Goal: Task Accomplishment & Management: Complete application form

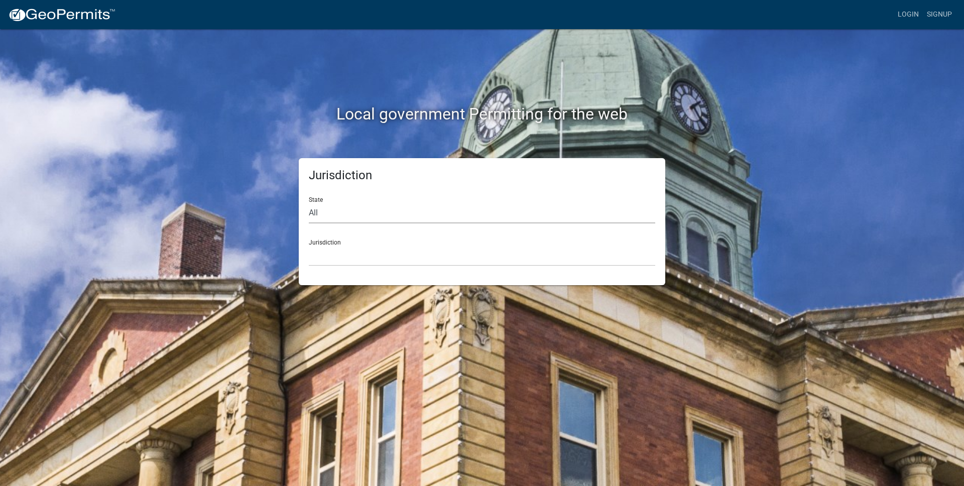
click at [321, 214] on select "All Colorado Georgia Indiana Iowa Kansas Minnesota Ohio South Carolina Wisconsin" at bounding box center [482, 213] width 346 height 21
select select "[US_STATE]"
click at [354, 252] on select "Cook County, Georgia Crawford County, Georgia Gilmer County, Georgia Haralson C…" at bounding box center [482, 255] width 346 height 21
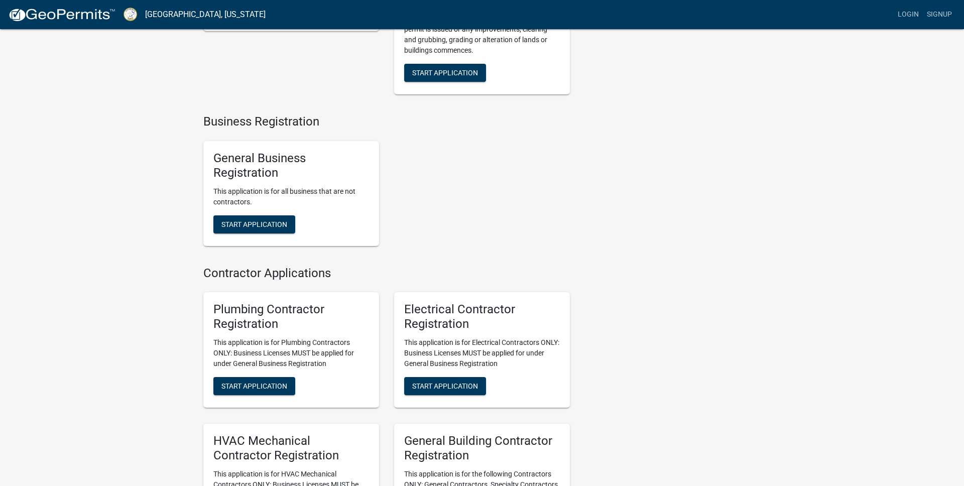
scroll to position [1701, 0]
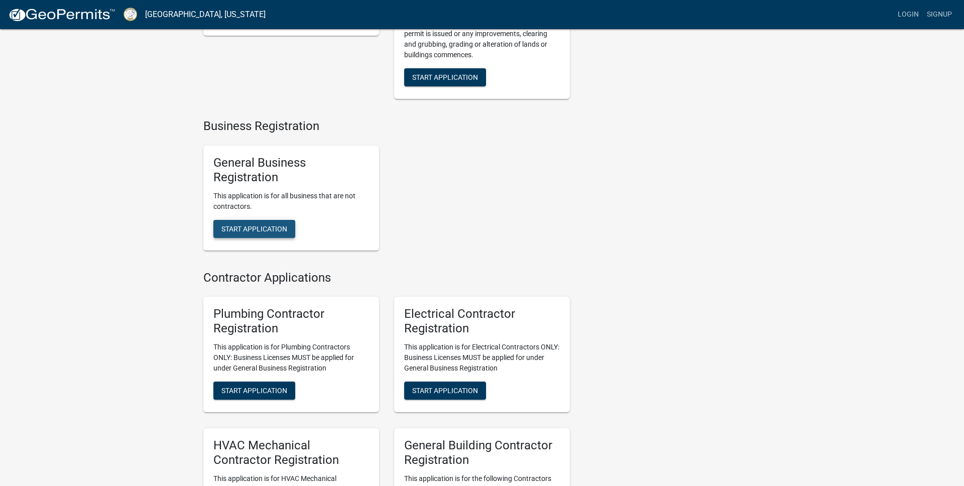
click at [250, 232] on span "Start Application" at bounding box center [254, 228] width 66 height 8
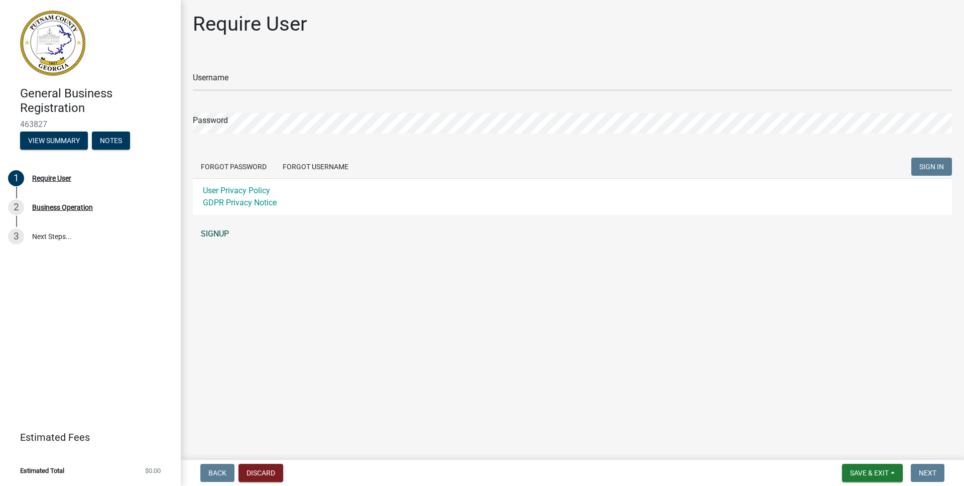
click at [210, 234] on link "SIGNUP" at bounding box center [572, 234] width 759 height 20
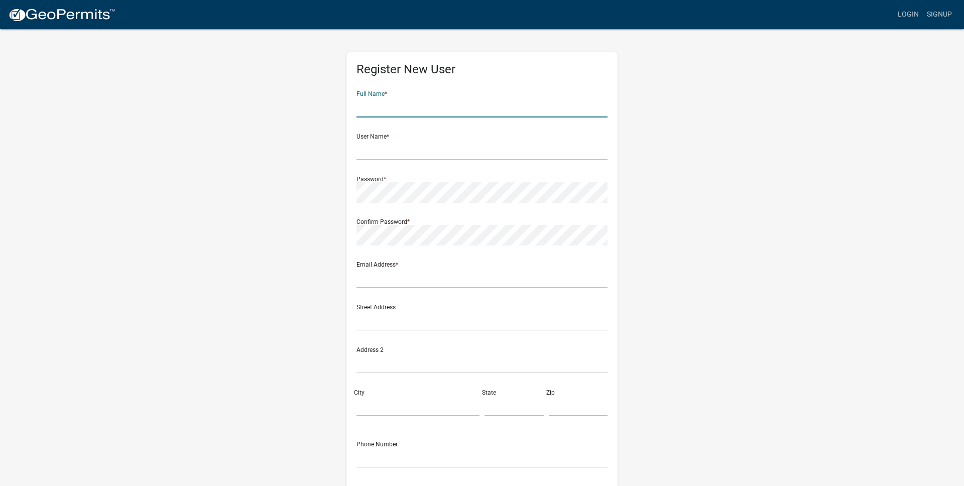
click at [412, 104] on input "text" at bounding box center [481, 107] width 251 height 21
type input "Jack Pettit"
type input "jackpettit24@gmail.com"
type input "7068177102"
click at [403, 144] on input "text" at bounding box center [481, 150] width 251 height 21
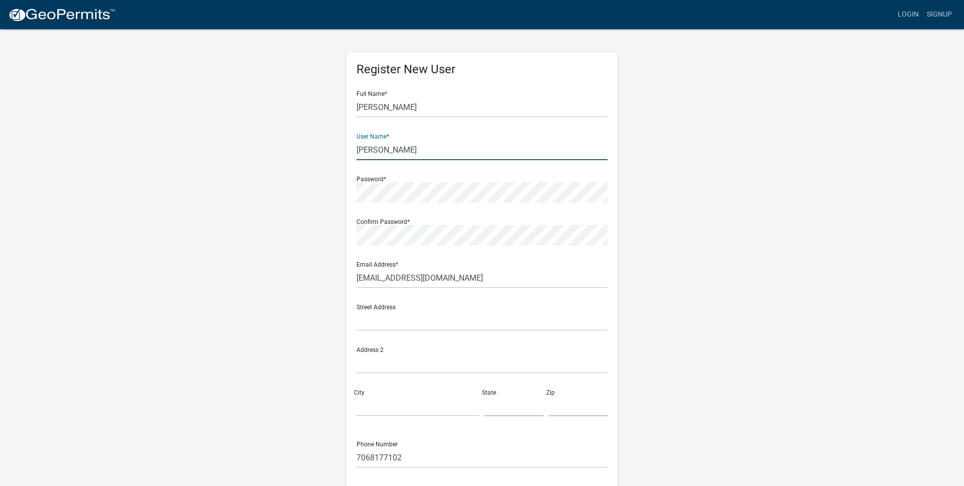
click at [381, 149] on input "Pettit" at bounding box center [481, 150] width 251 height 21
type input "P"
type input "o"
type input "Oconeetire"
click at [410, 320] on input "text" at bounding box center [481, 320] width 251 height 21
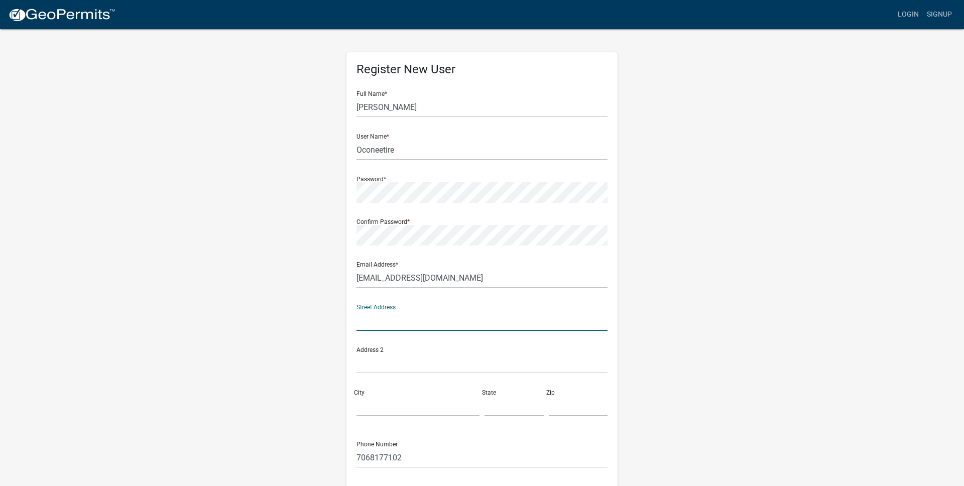
type input "290 E River Bend Dr"
type input "Eatonton"
type input "GA"
type input "31024-5356"
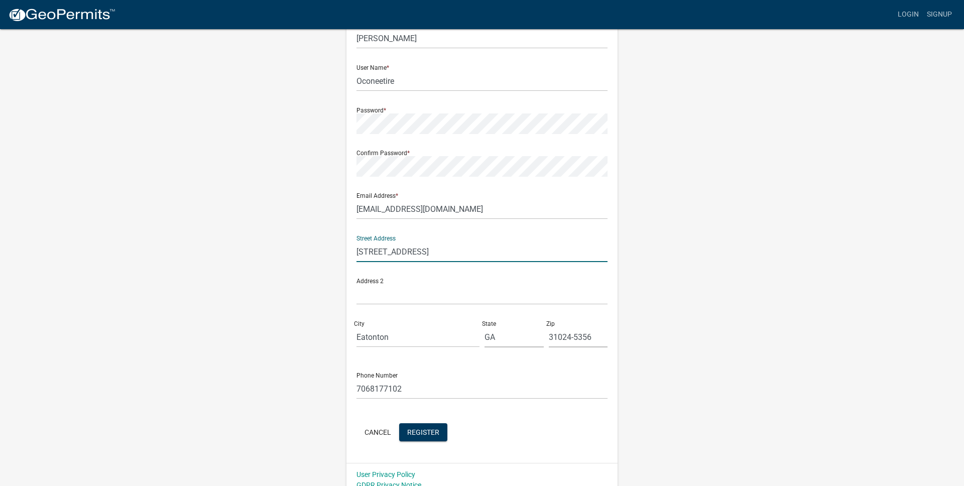
scroll to position [79, 0]
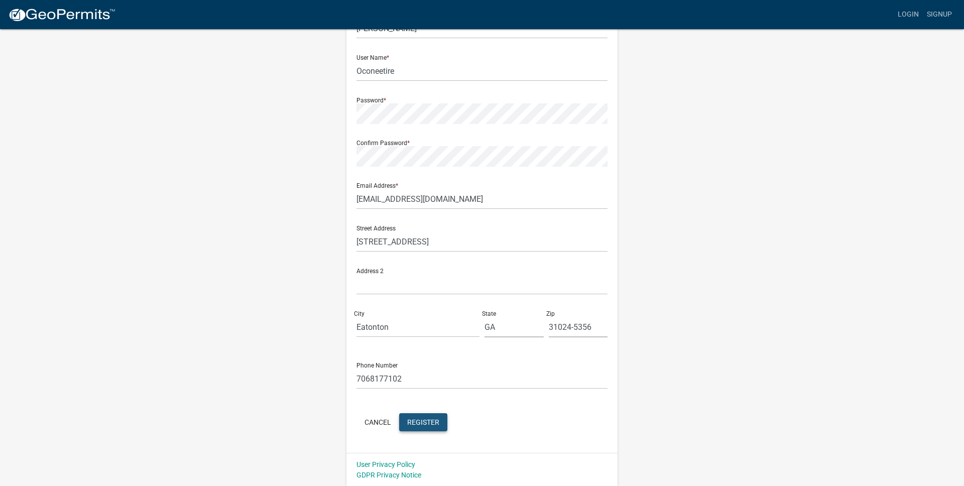
click at [422, 420] on span "Register" at bounding box center [423, 422] width 32 height 8
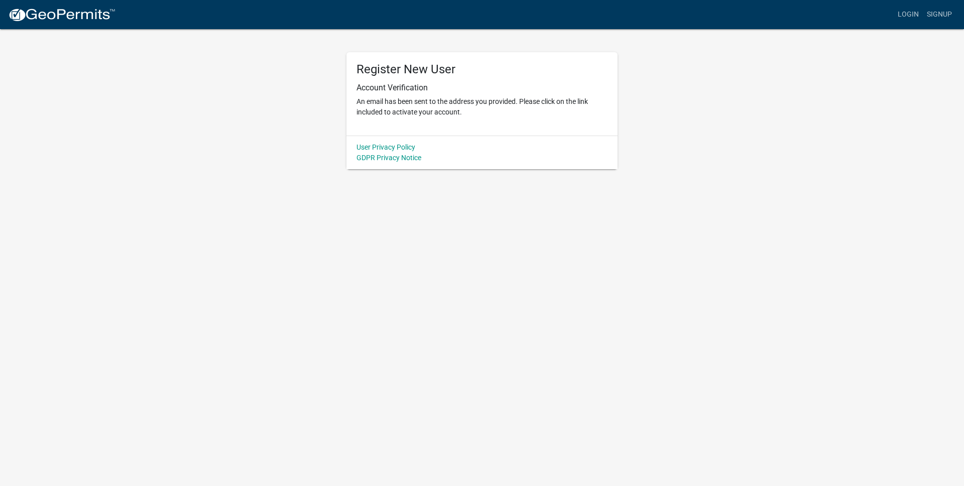
scroll to position [0, 0]
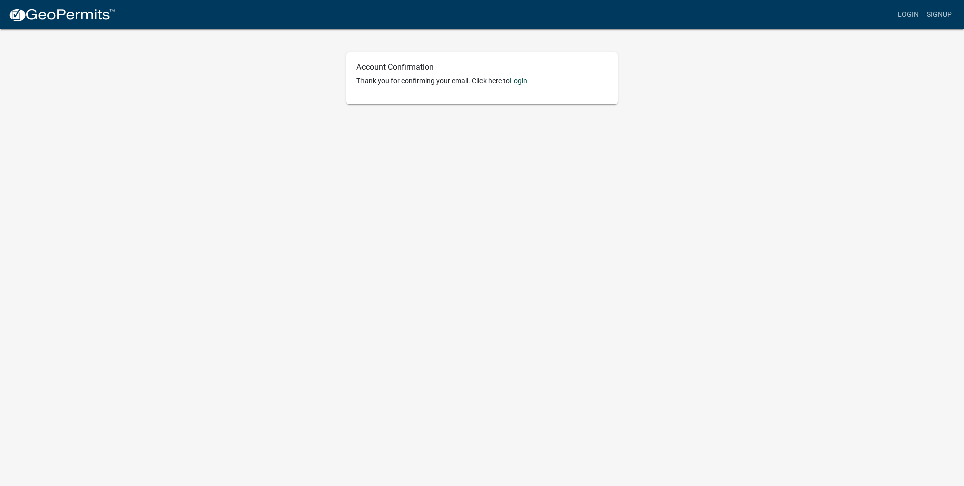
click at [522, 80] on link "Login" at bounding box center [518, 81] width 18 height 8
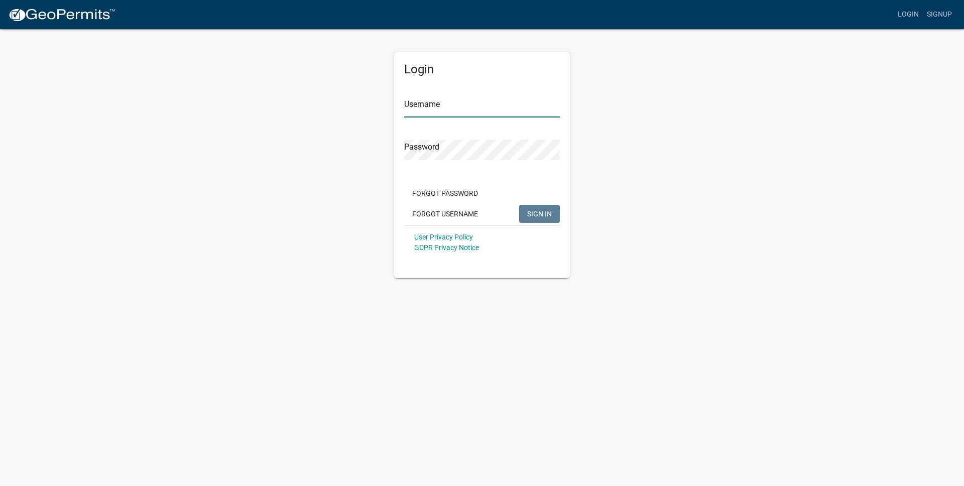
type input "Oconeetire"
click at [543, 214] on span "SIGN IN" at bounding box center [539, 213] width 25 height 8
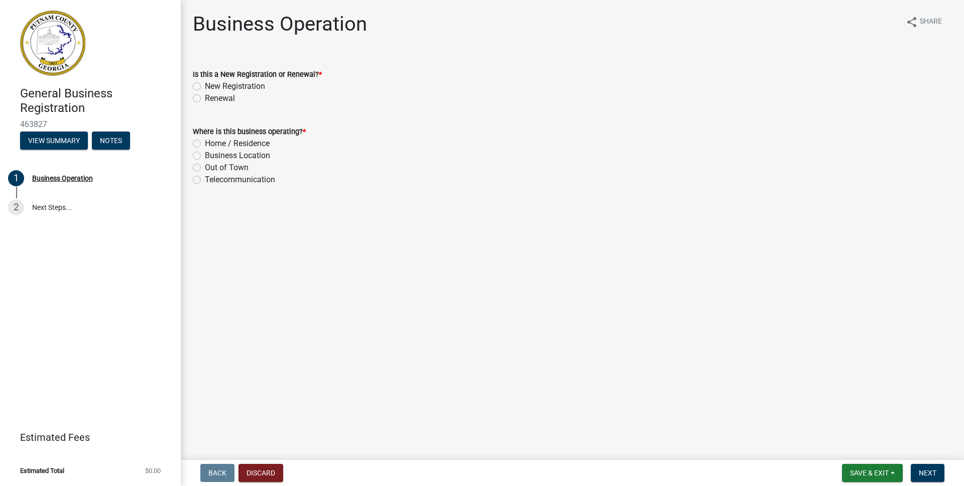
click at [205, 85] on label "New Registration" at bounding box center [235, 86] width 60 height 12
click at [205, 85] on input "New Registration" at bounding box center [208, 83] width 7 height 7
radio input "true"
click at [205, 145] on label "Home / Residence" at bounding box center [237, 144] width 65 height 12
click at [205, 144] on input "Home / Residence" at bounding box center [208, 141] width 7 height 7
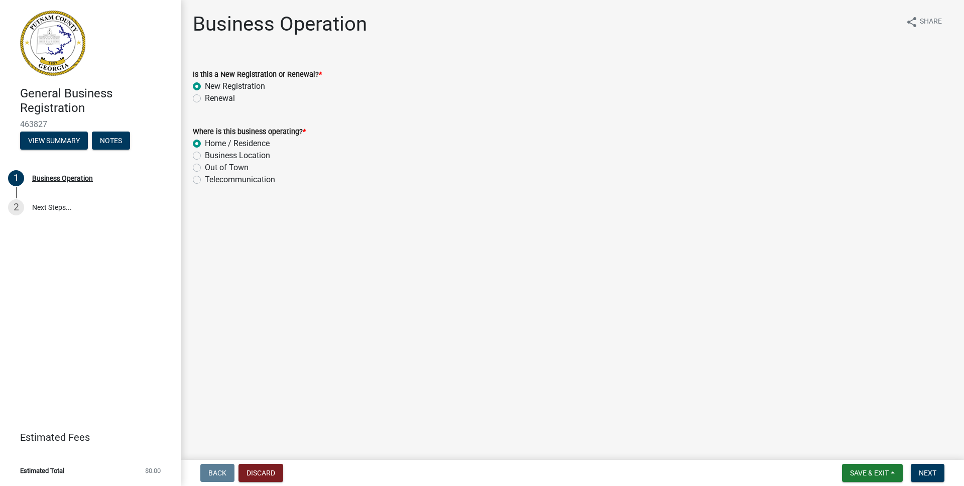
radio input "true"
click at [931, 475] on span "Next" at bounding box center [928, 473] width 18 height 8
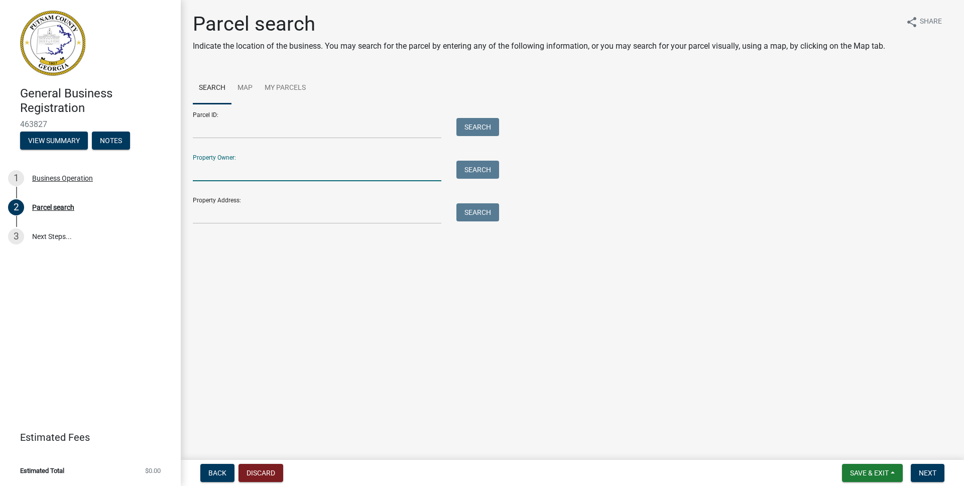
click at [234, 175] on input "Property Owner:" at bounding box center [317, 171] width 248 height 21
click at [222, 129] on input "Parcel ID:" at bounding box center [317, 128] width 248 height 21
click at [247, 173] on input "Property Owner:" at bounding box center [317, 171] width 248 height 21
type input "Jack & [PERSON_NAME]"
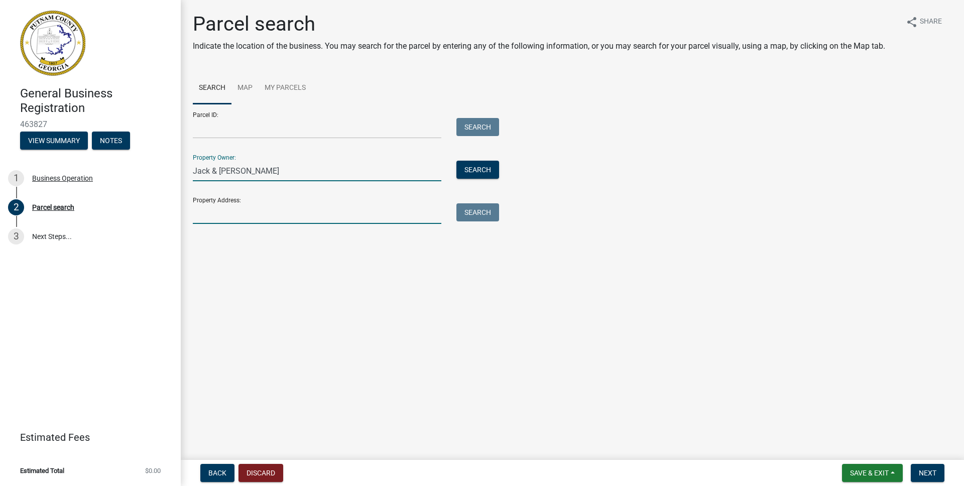
click at [244, 211] on input "Property Address:" at bounding box center [317, 213] width 248 height 21
type input "[STREET_ADDRESS]"
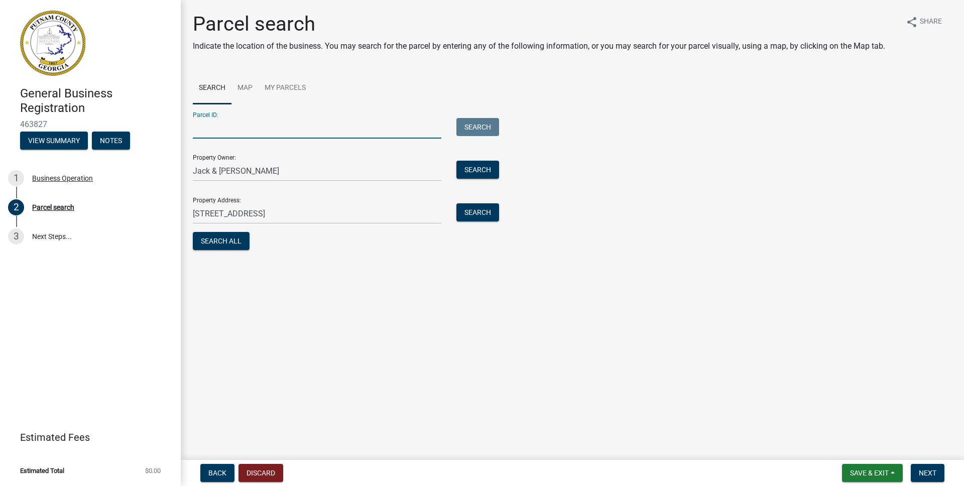
click at [266, 129] on input "Parcel ID:" at bounding box center [317, 128] width 248 height 21
type input "119B192"
click at [223, 242] on button "Search All" at bounding box center [221, 241] width 57 height 18
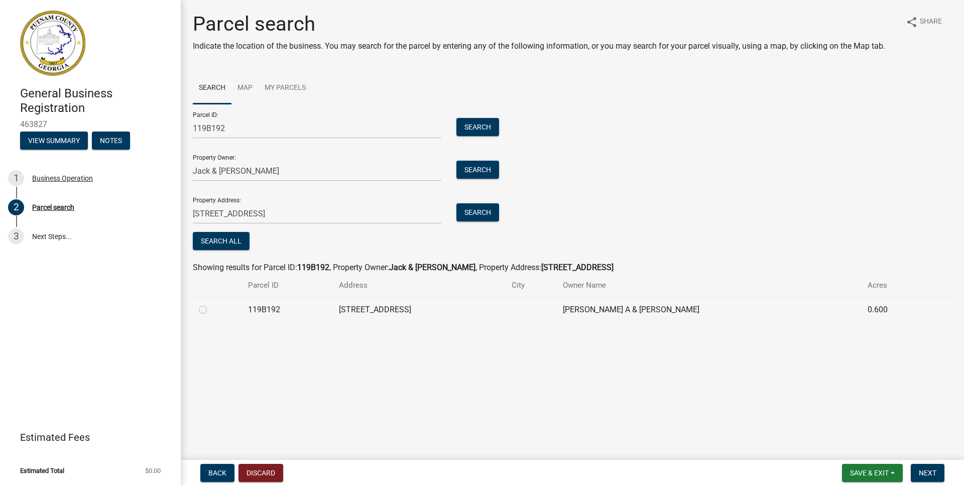
click at [211, 304] on label at bounding box center [211, 304] width 0 height 0
click at [211, 309] on input "radio" at bounding box center [214, 307] width 7 height 7
radio input "true"
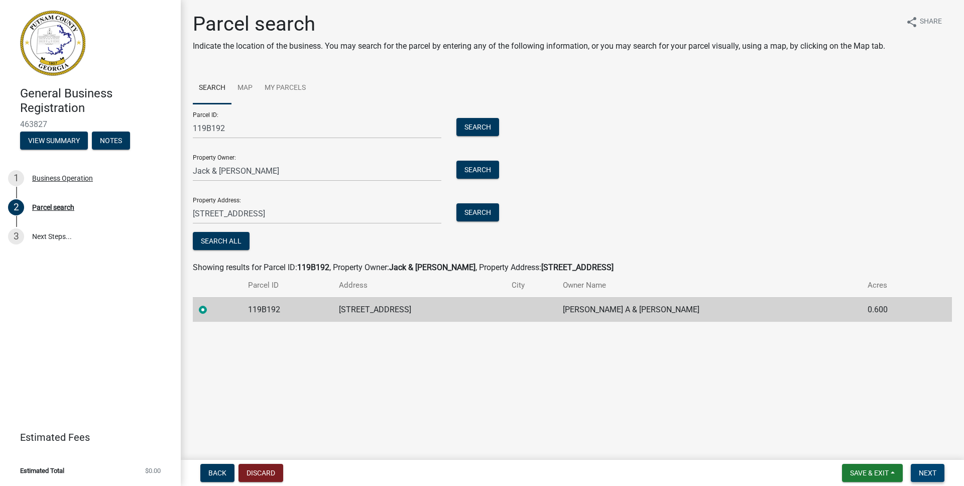
click at [928, 471] on span "Next" at bounding box center [928, 473] width 18 height 8
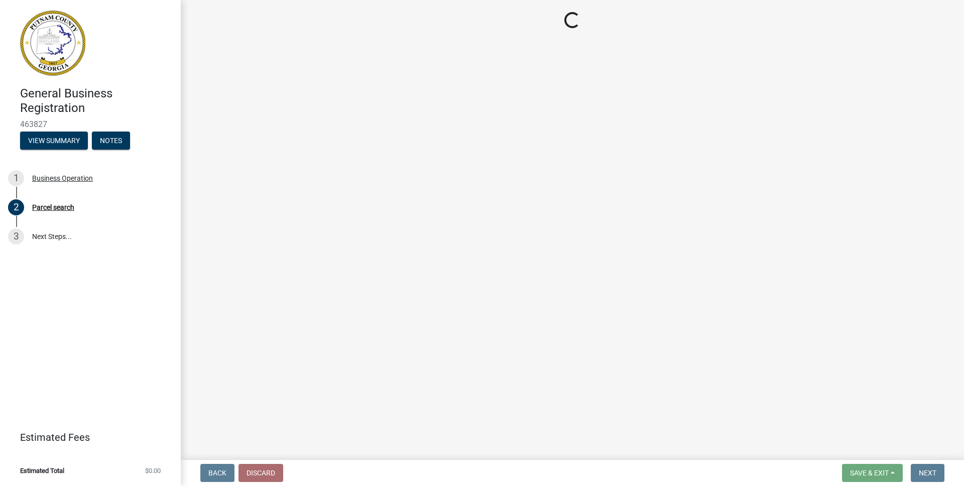
select select "GA"
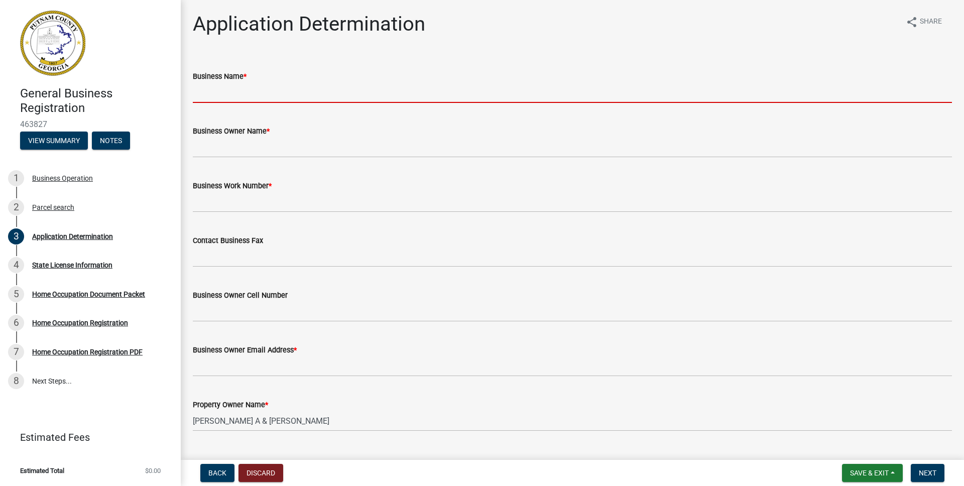
click at [249, 91] on input "Business Name *" at bounding box center [572, 92] width 759 height 21
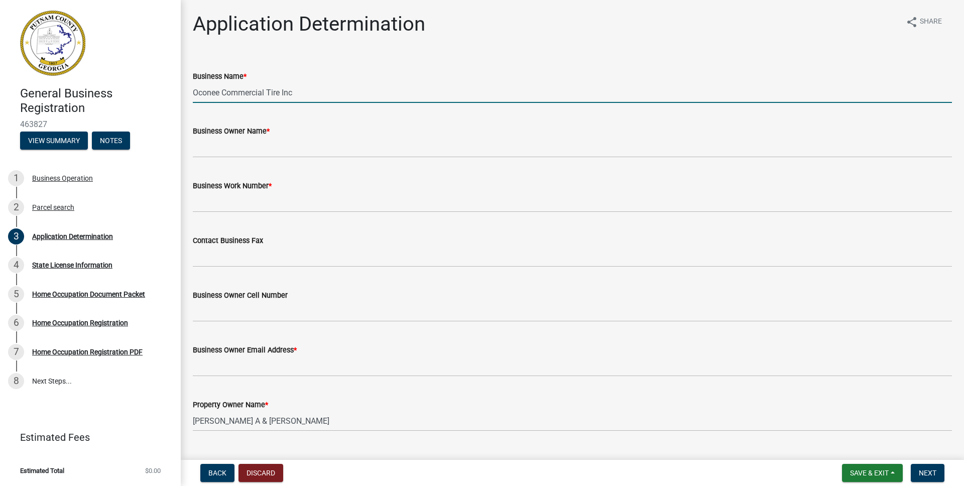
type input "Oconee Commercial Tire Inc"
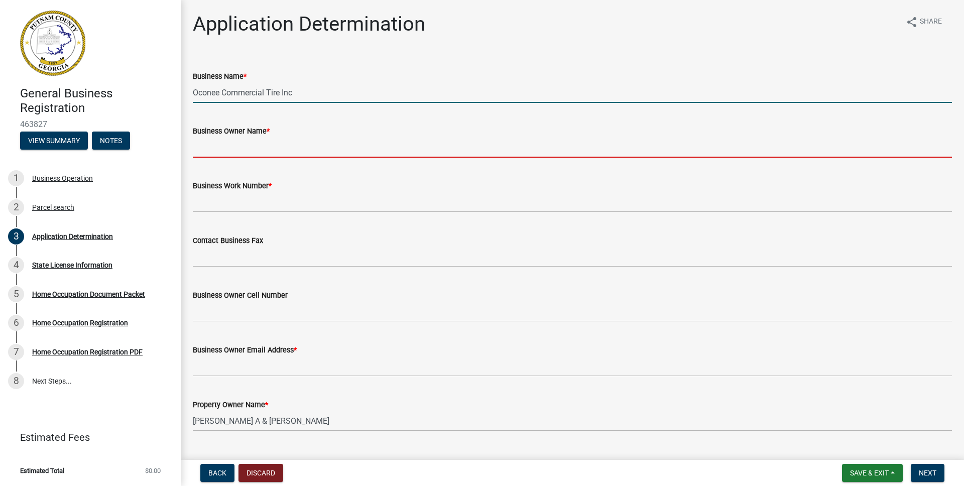
click at [277, 148] on input "Business Owner Name *" at bounding box center [572, 147] width 759 height 21
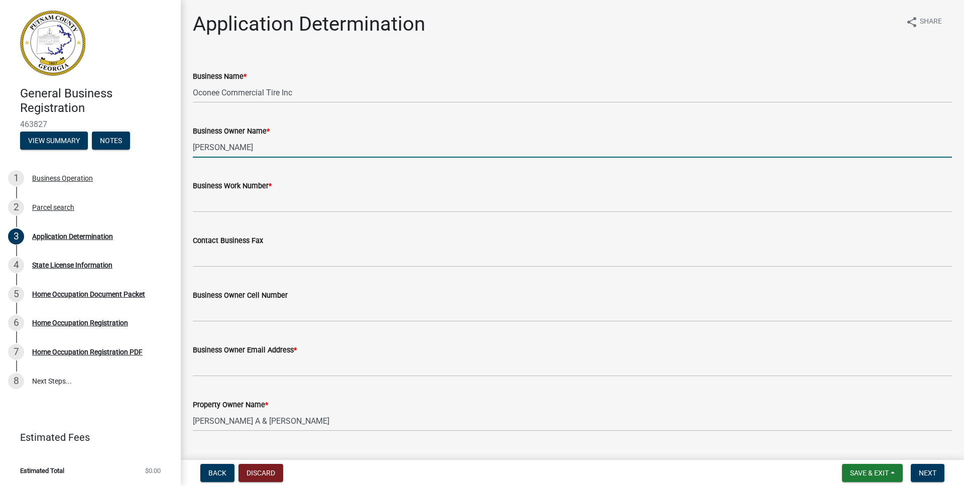
type input "Jack Pettit"
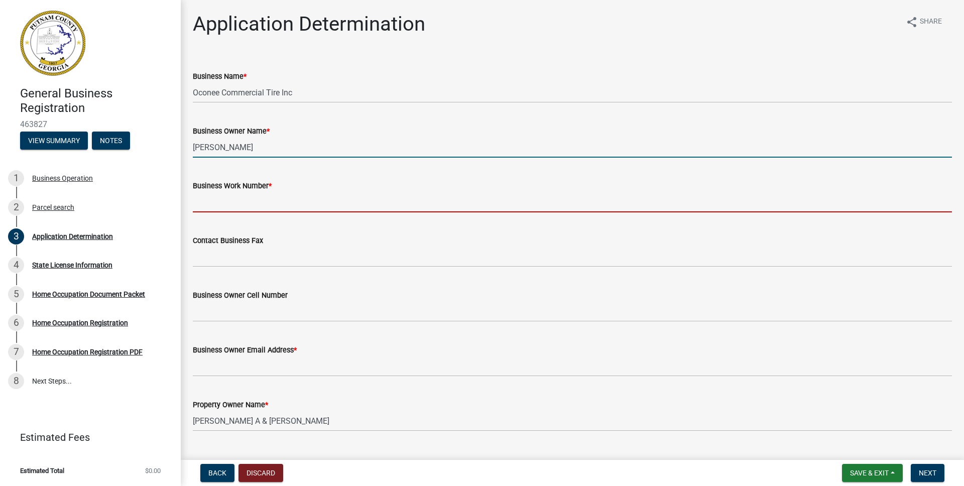
click at [265, 203] on input "Business Work Number *" at bounding box center [572, 202] width 759 height 21
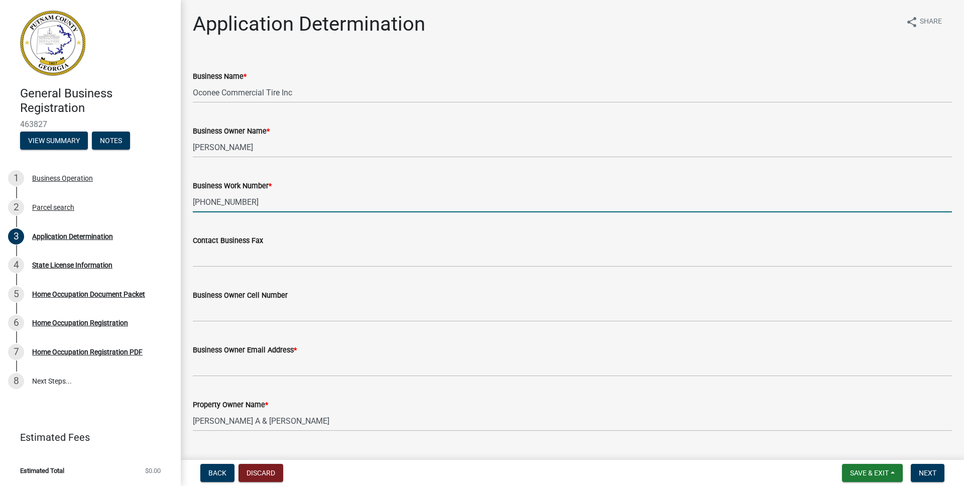
type input "706-817-7102"
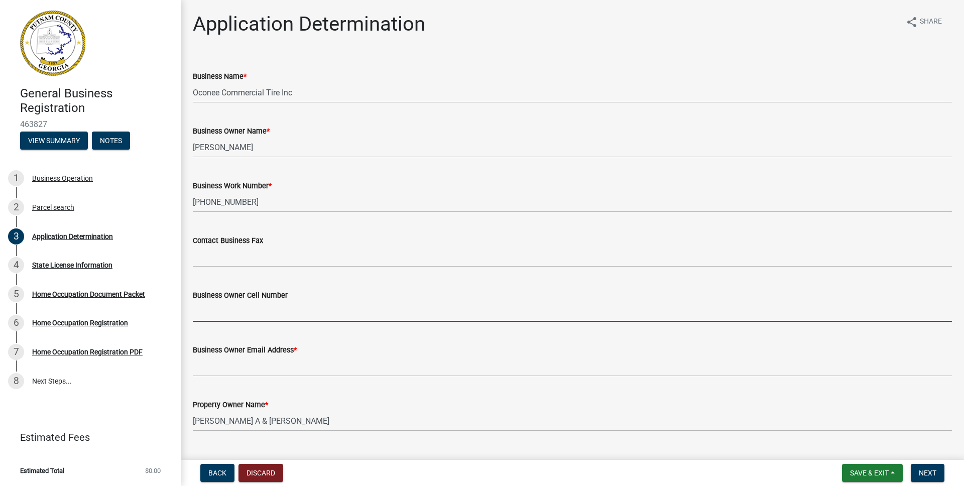
click at [257, 309] on input "Business Owner Cell Number" at bounding box center [572, 311] width 759 height 21
type input "706-817-7102"
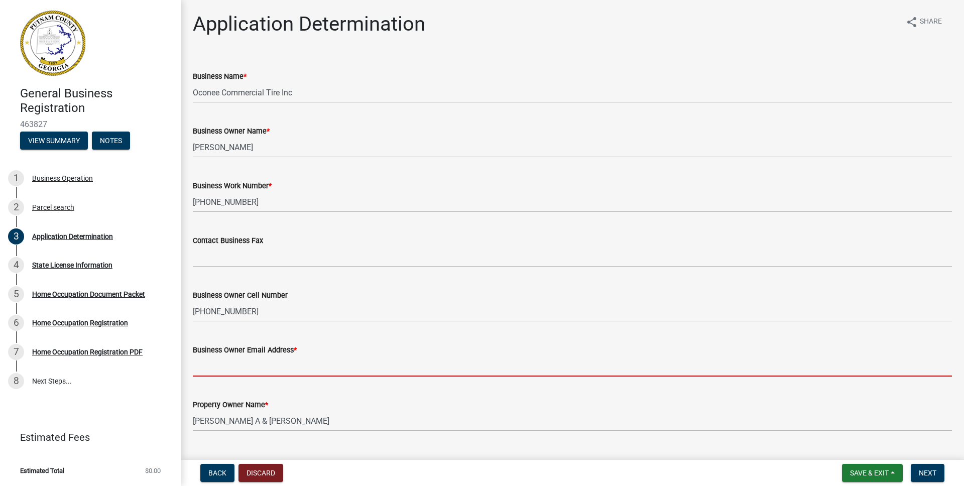
click at [259, 371] on input "Business Owner Email Address *" at bounding box center [572, 366] width 759 height 21
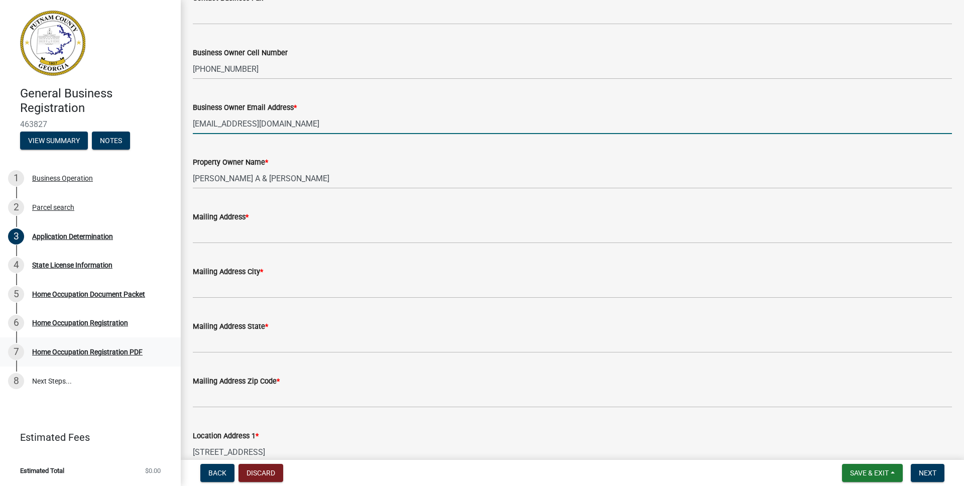
scroll to position [241, 0]
type input "jackpettit24@gmail.com"
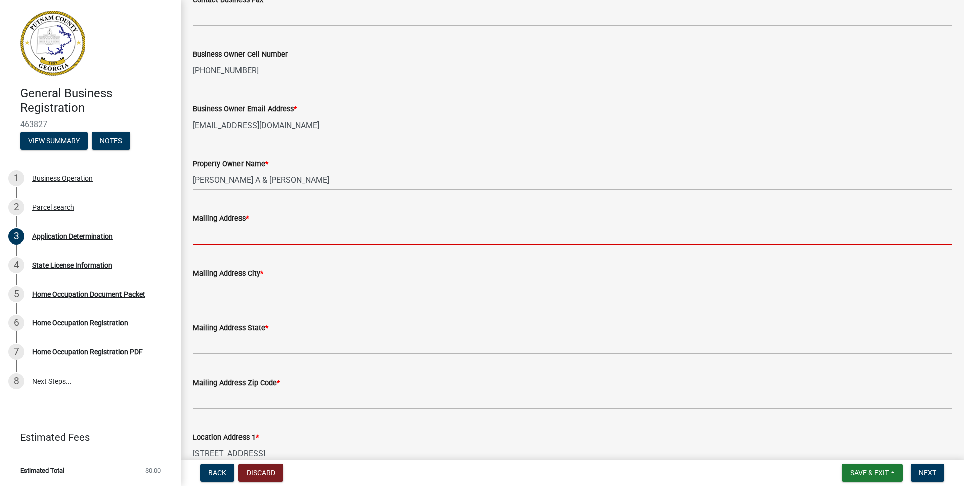
click at [237, 236] on input "Mailing Address *" at bounding box center [572, 234] width 759 height 21
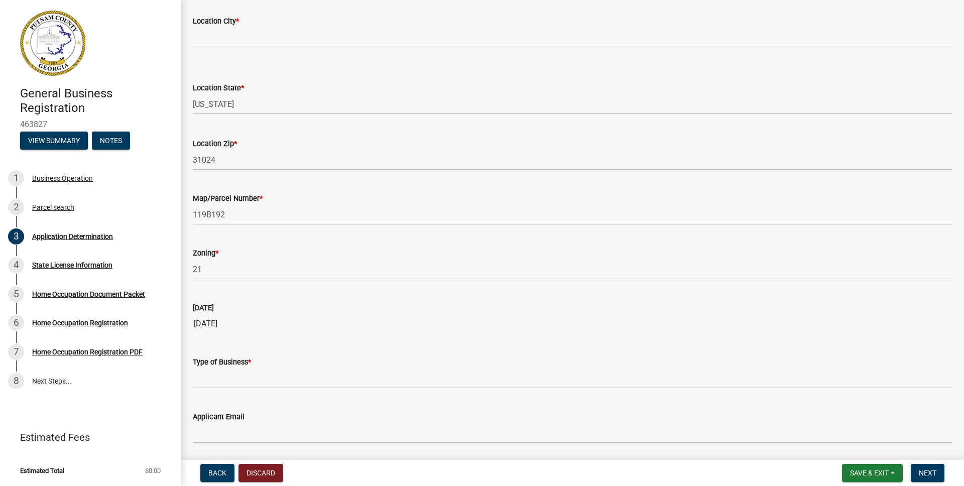
scroll to position [801, 0]
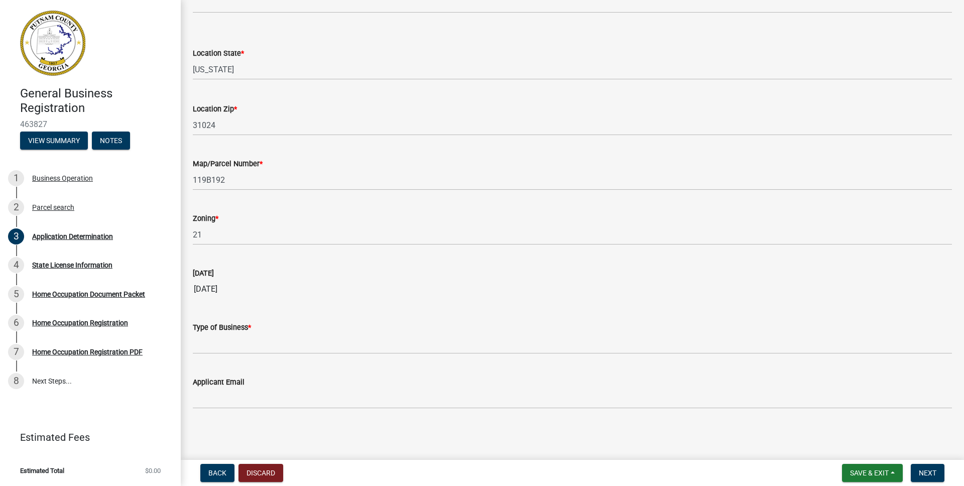
type input "P.O. Box 3364 Eatonton Ga 31024"
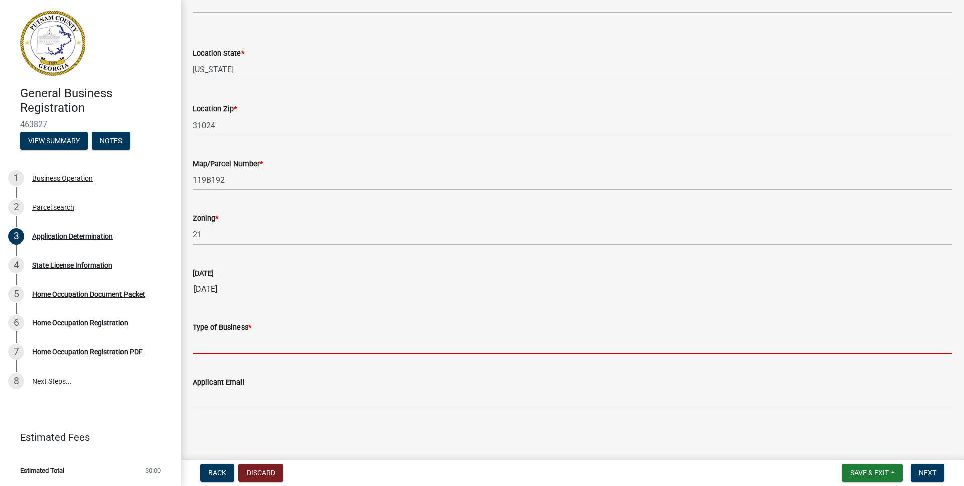
click at [259, 348] on input "Type of Business *" at bounding box center [572, 343] width 759 height 21
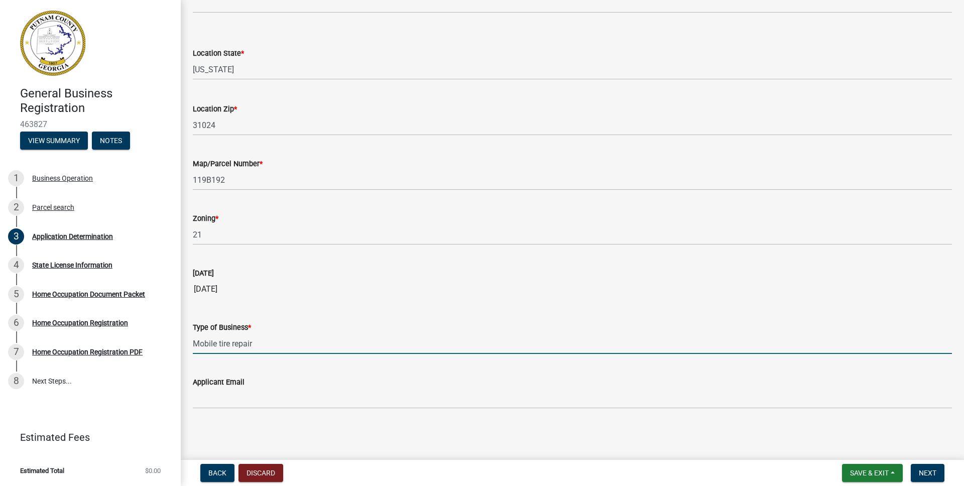
type input "Mobile tire repair"
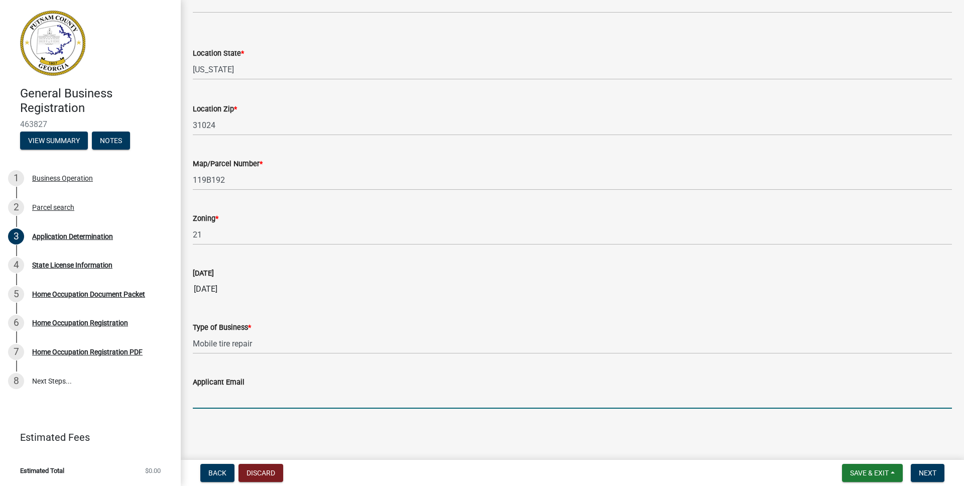
click at [246, 398] on input "Applicant Email" at bounding box center [572, 398] width 759 height 21
type input "jackpettit24@gmail.com"
click at [925, 473] on span "Next" at bounding box center [928, 473] width 18 height 8
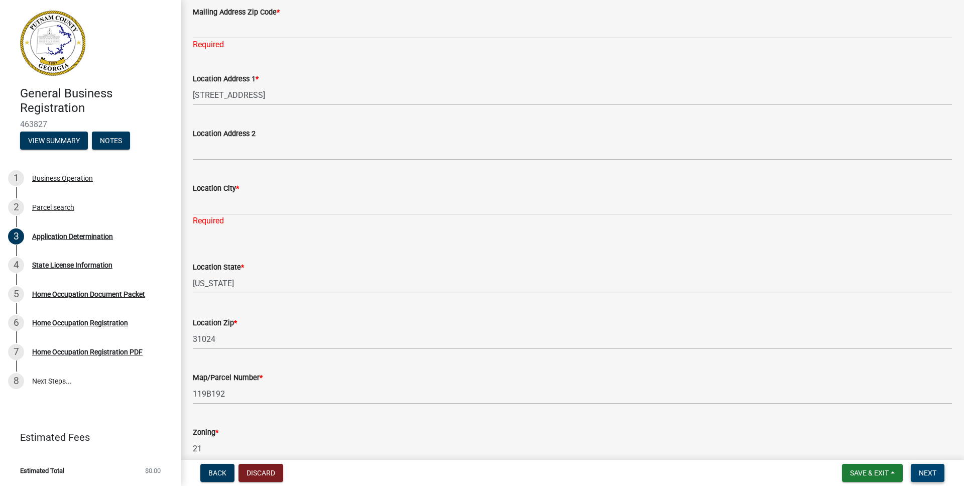
scroll to position [625, 0]
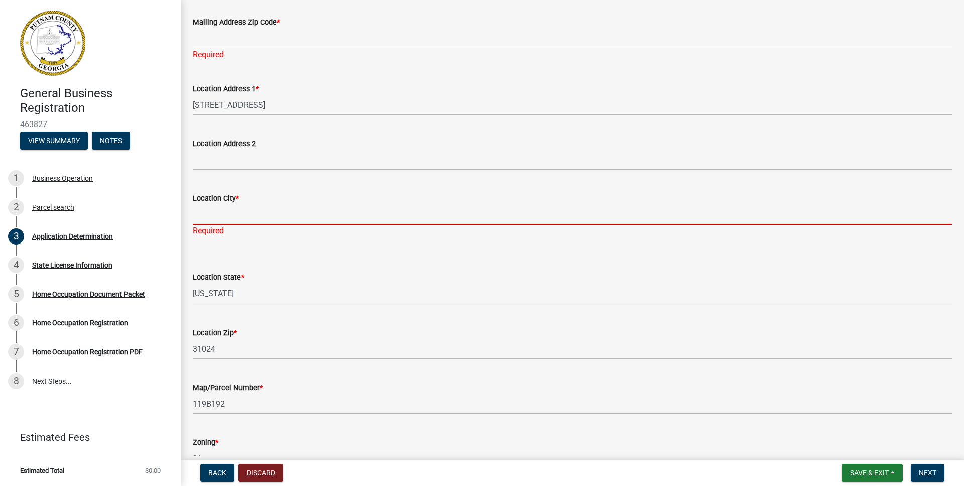
click at [234, 218] on input "Location City *" at bounding box center [572, 214] width 759 height 21
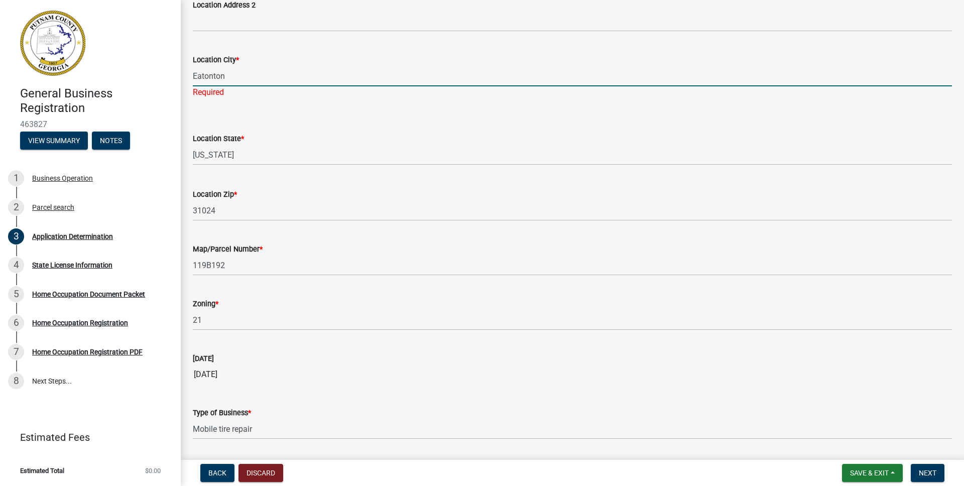
scroll to position [849, 0]
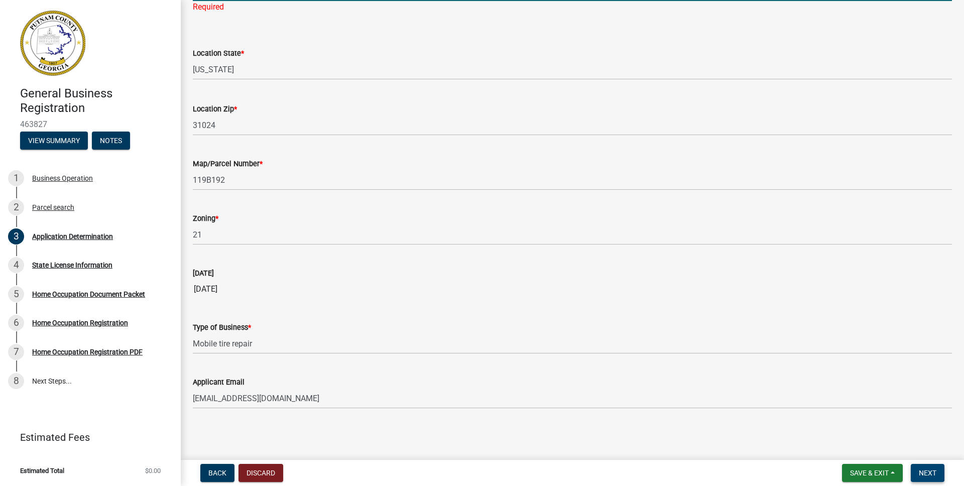
type input "Eatonton"
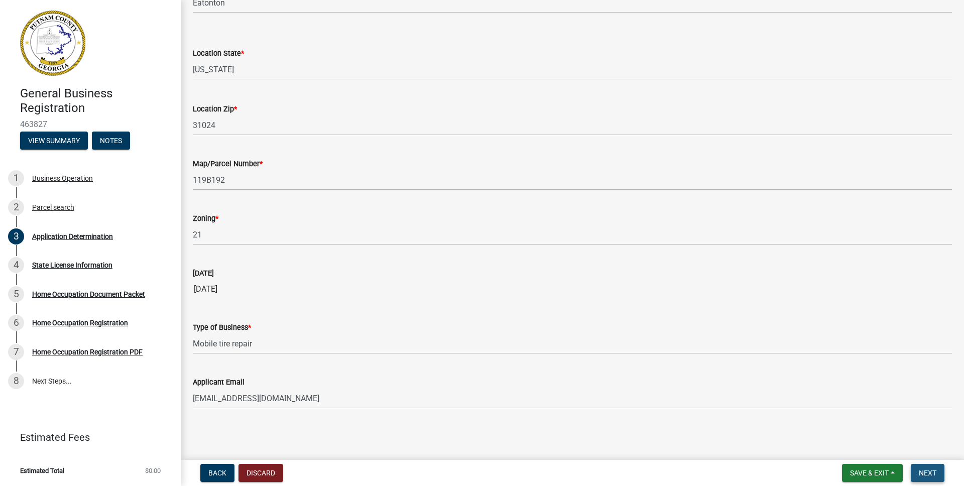
click at [925, 477] on button "Next" at bounding box center [928, 473] width 34 height 18
click at [926, 473] on span "Next" at bounding box center [928, 473] width 18 height 8
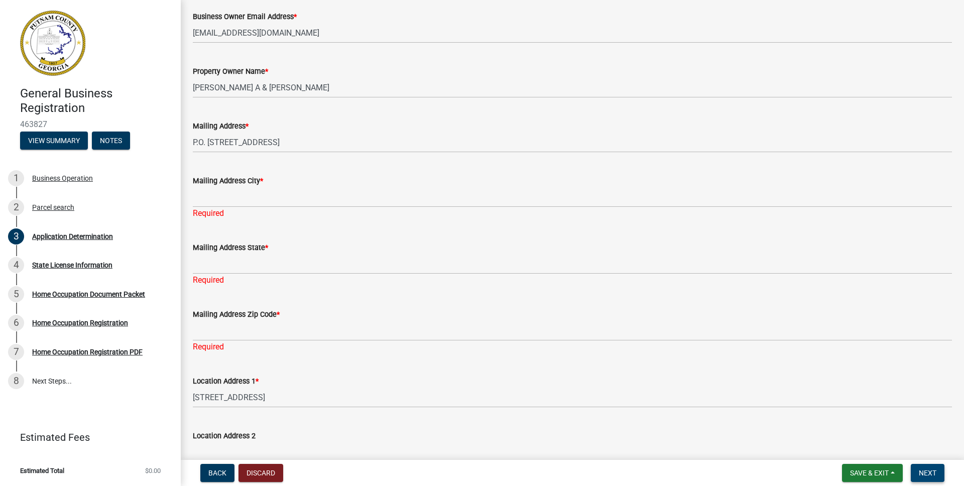
scroll to position [326, 0]
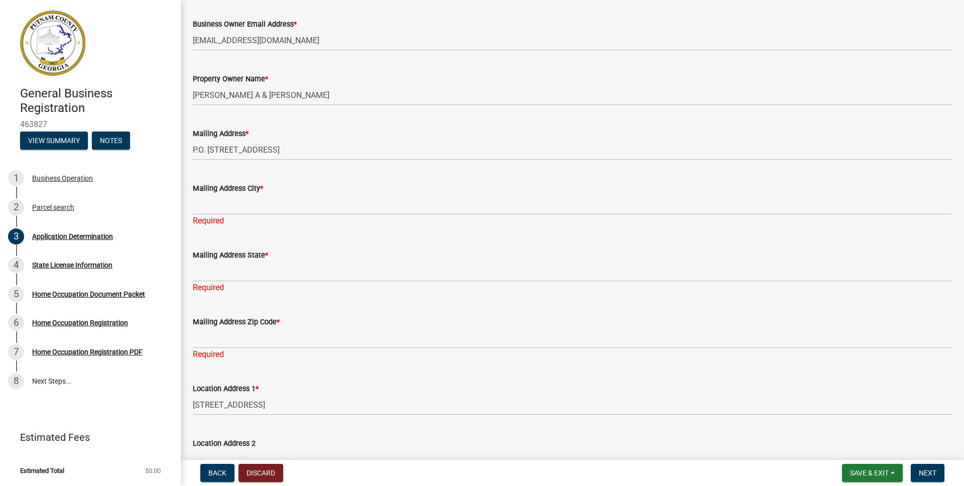
drag, startPoint x: 191, startPoint y: 150, endPoint x: 230, endPoint y: 149, distance: 39.7
click at [230, 149] on div "Mailing Address * P.O. Box 3364 Eatonton Ga 31024" at bounding box center [572, 136] width 774 height 47
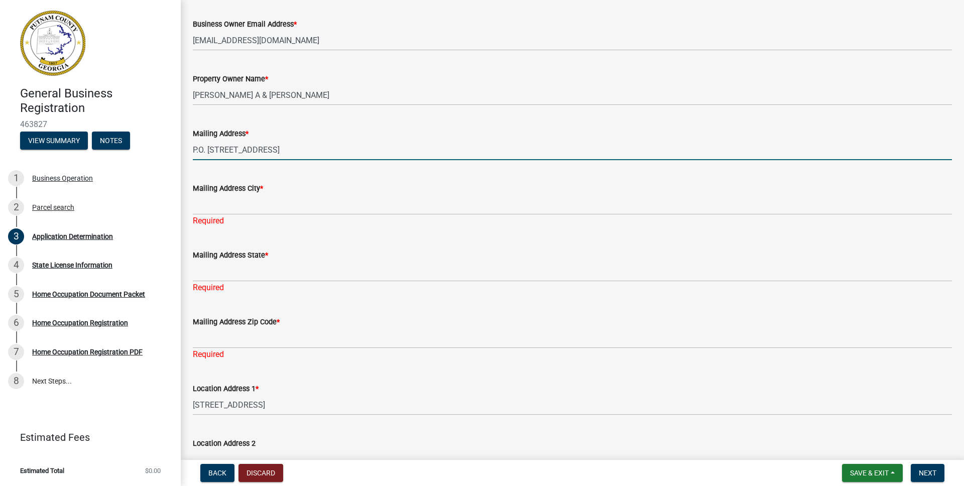
drag, startPoint x: 193, startPoint y: 148, endPoint x: 308, endPoint y: 157, distance: 115.3
click at [308, 157] on input "P.O. Box 3364 Eatonton Ga 31024" at bounding box center [572, 150] width 759 height 21
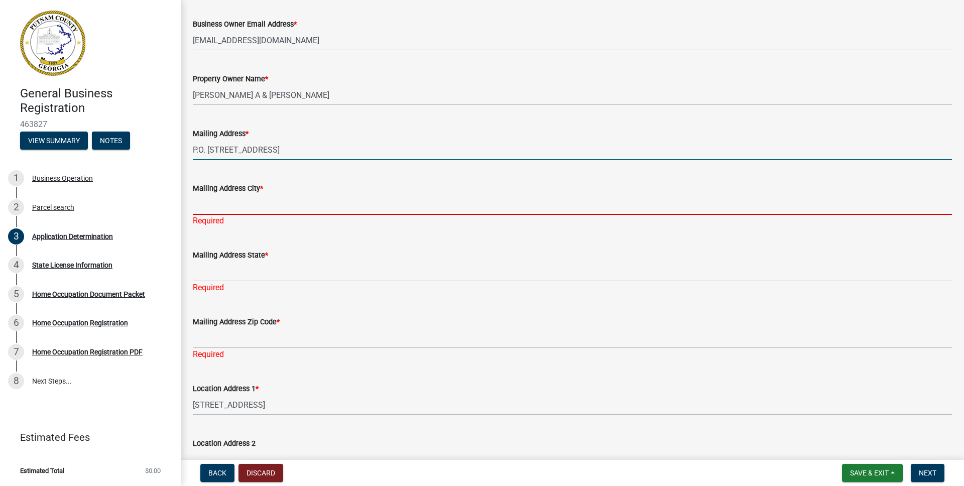
click at [274, 208] on input "Mailing Address City *" at bounding box center [572, 204] width 759 height 21
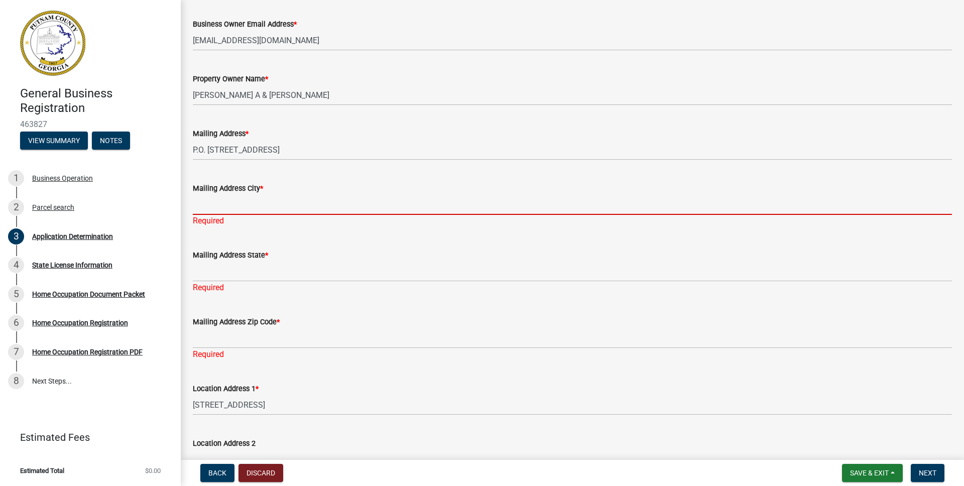
click at [274, 208] on input "Mailing Address City *" at bounding box center [572, 204] width 759 height 21
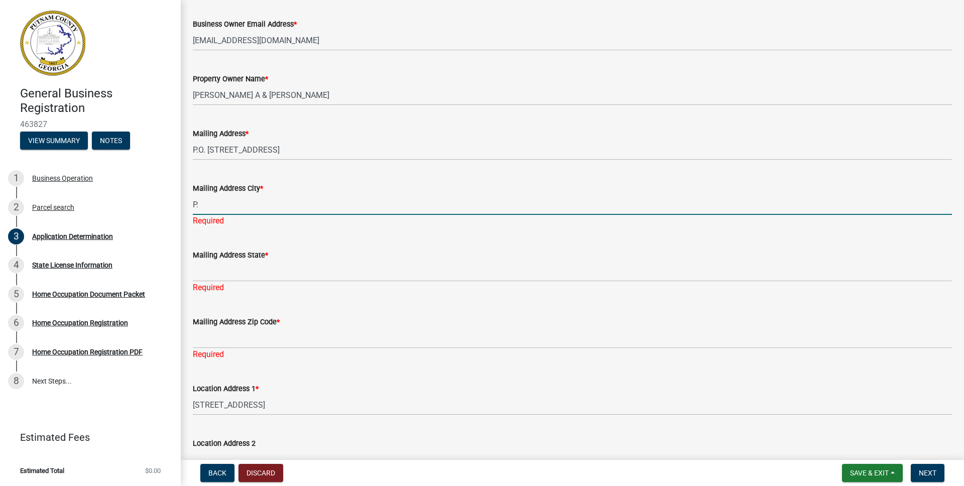
type input "P"
type input "Eatonton"
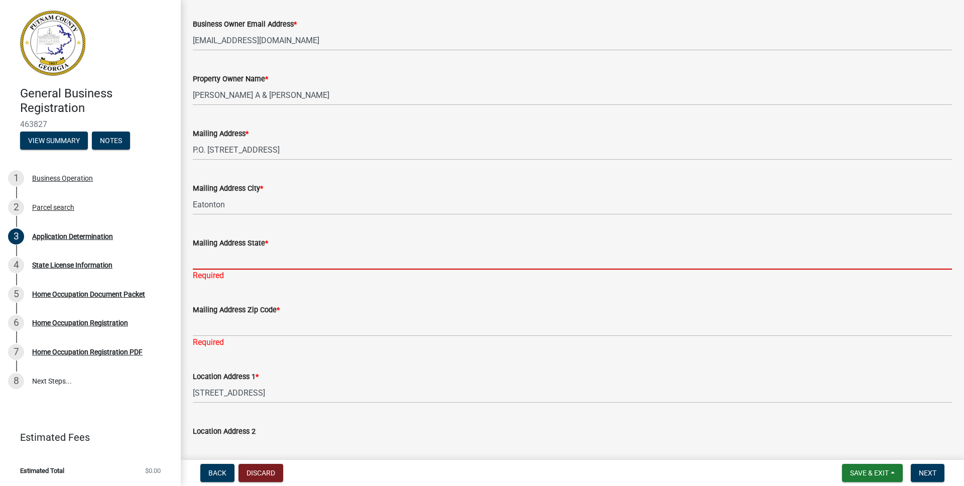
click at [234, 279] on div "Mailing Address State * Required" at bounding box center [572, 252] width 759 height 59
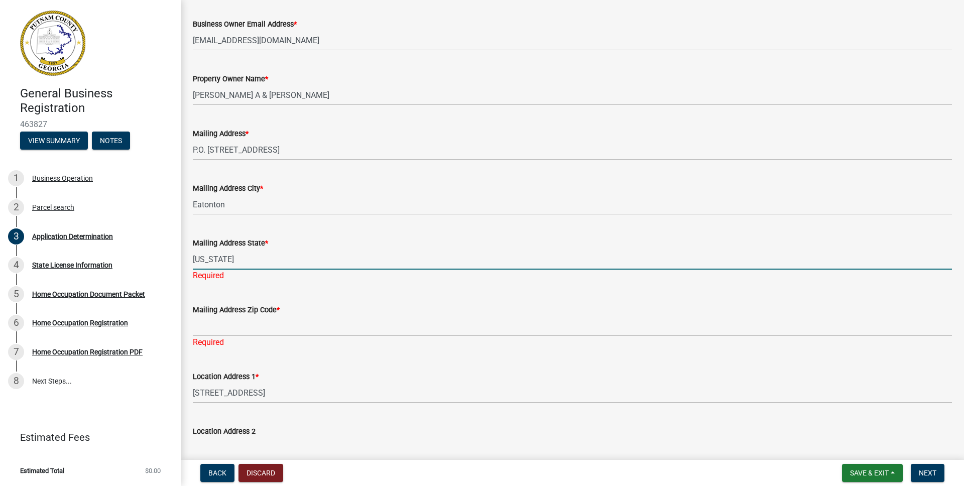
type input "[US_STATE]"
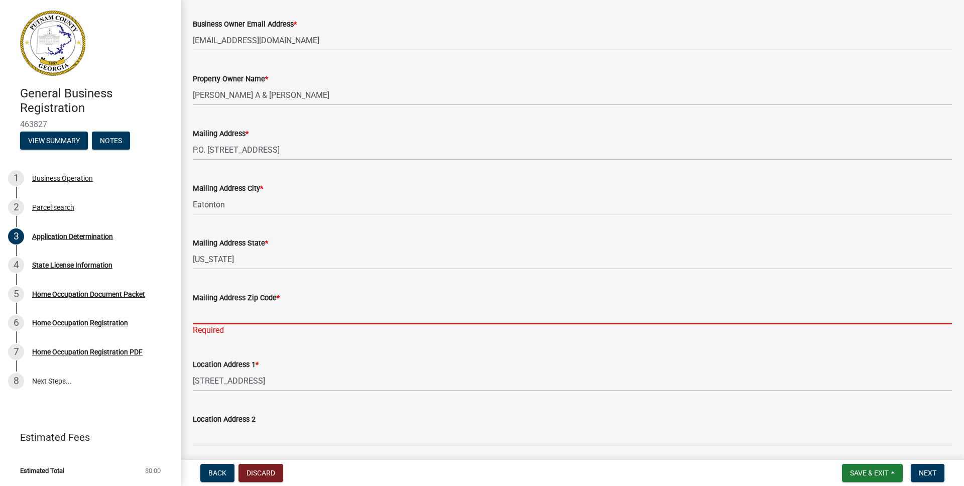
click at [233, 327] on div "Mailing Address Zip Code * Required" at bounding box center [572, 307] width 759 height 59
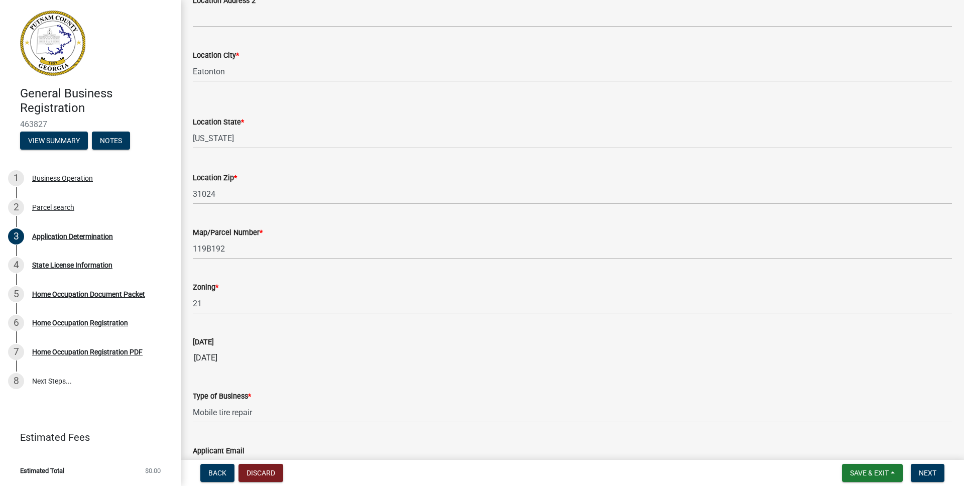
scroll to position [813, 0]
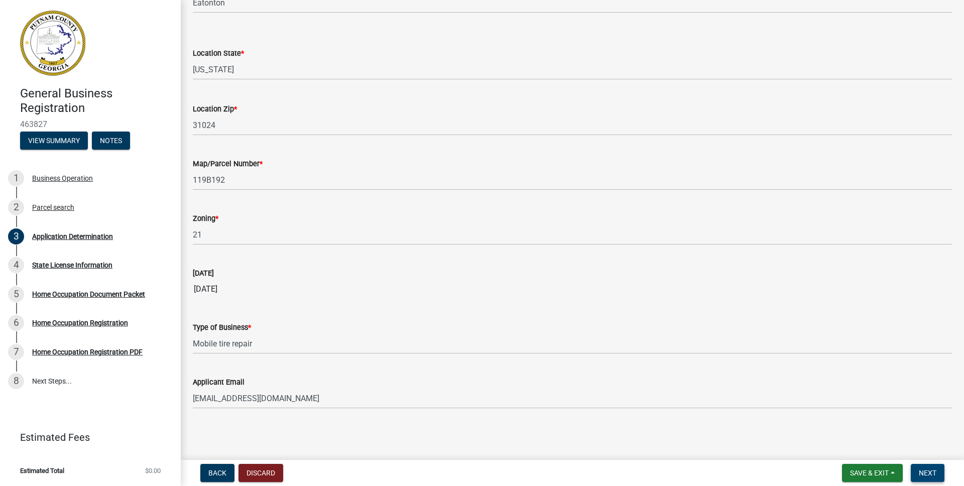
type input "31024"
click at [925, 472] on span "Next" at bounding box center [928, 473] width 18 height 8
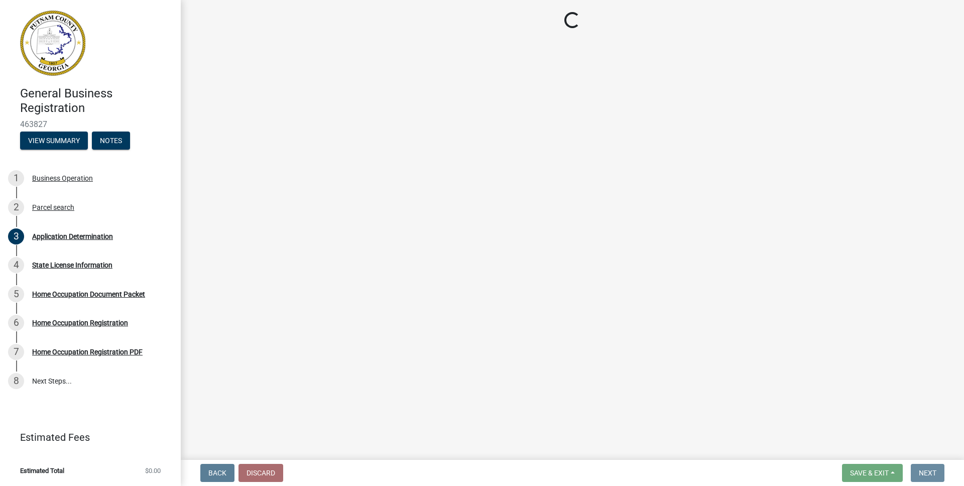
scroll to position [0, 0]
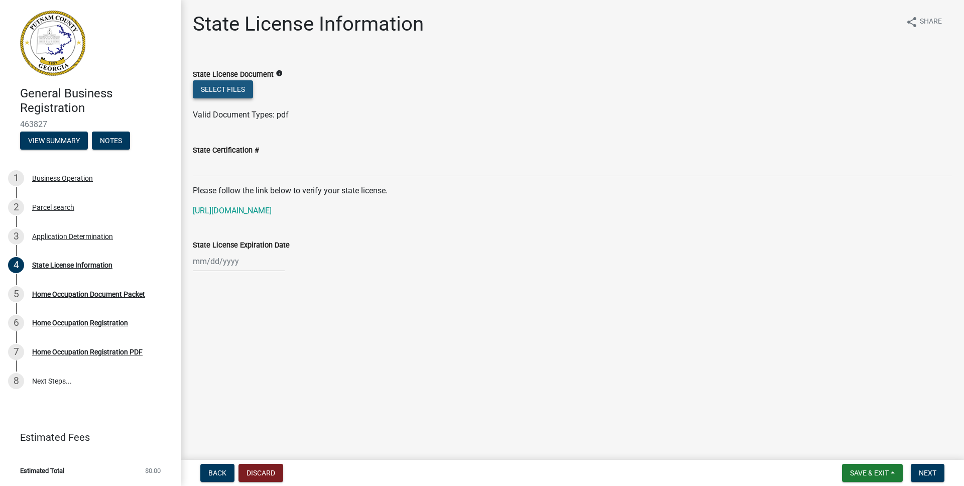
click at [223, 91] on button "Select files" at bounding box center [223, 89] width 60 height 18
click at [247, 209] on link "https://verify.sos.ga.gov/verification/" at bounding box center [232, 211] width 79 height 10
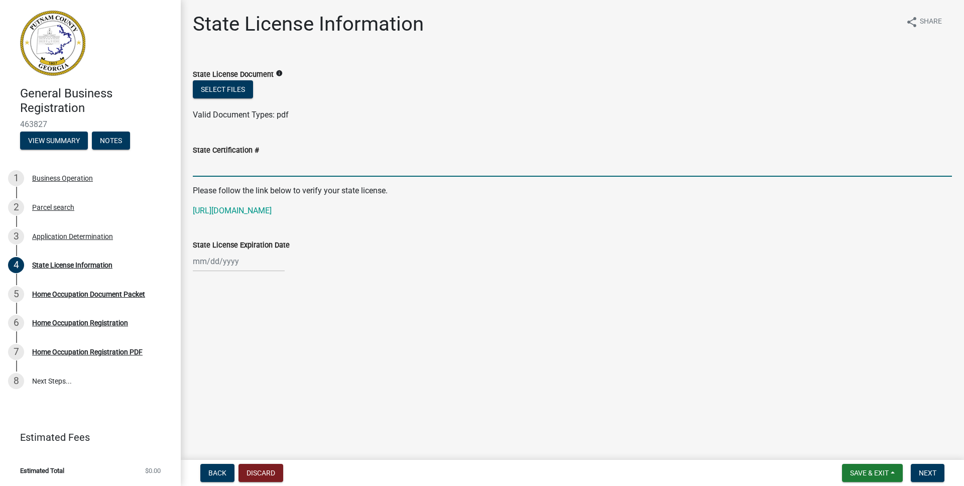
click at [287, 163] on input "State Certification #" at bounding box center [572, 166] width 759 height 21
type input "14120517"
click at [206, 261] on div at bounding box center [239, 261] width 92 height 21
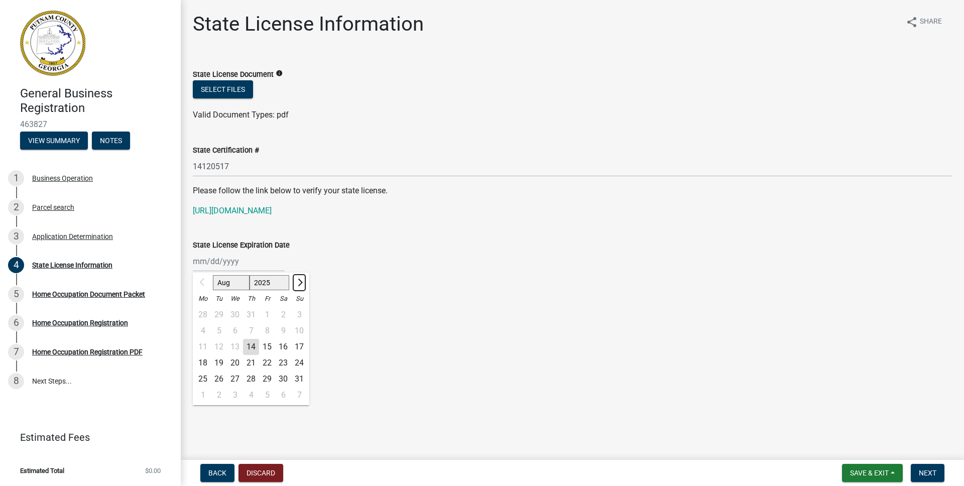
click at [301, 282] on span "Next month" at bounding box center [299, 283] width 8 height 8
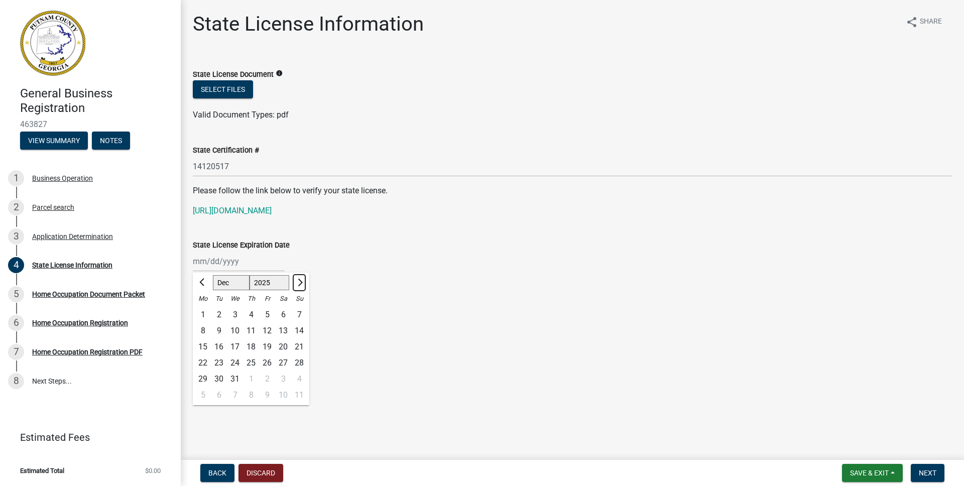
select select "1"
select select "2026"
click at [301, 282] on span "Next month" at bounding box center [299, 283] width 8 height 8
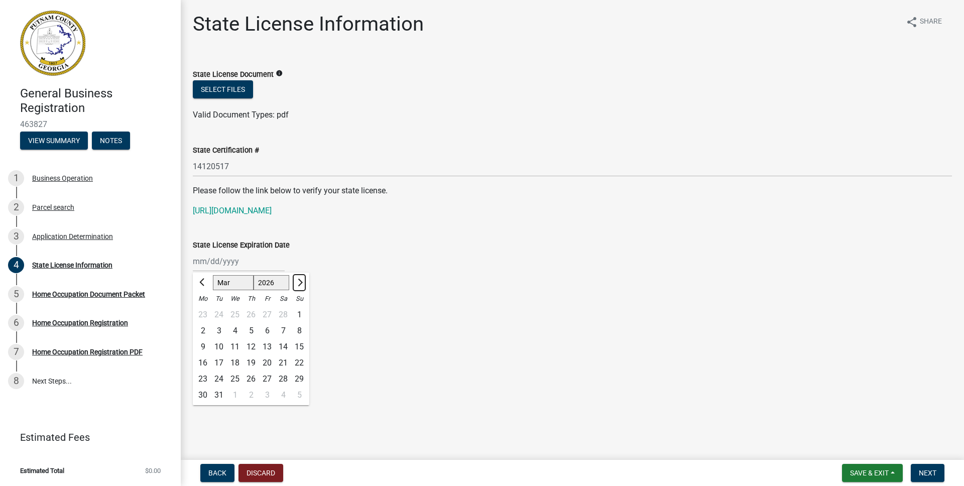
select select "4"
click at [234, 313] on div "1" at bounding box center [235, 315] width 16 height 16
type input "04/01/2026"
click at [928, 476] on span "Next" at bounding box center [928, 473] width 18 height 8
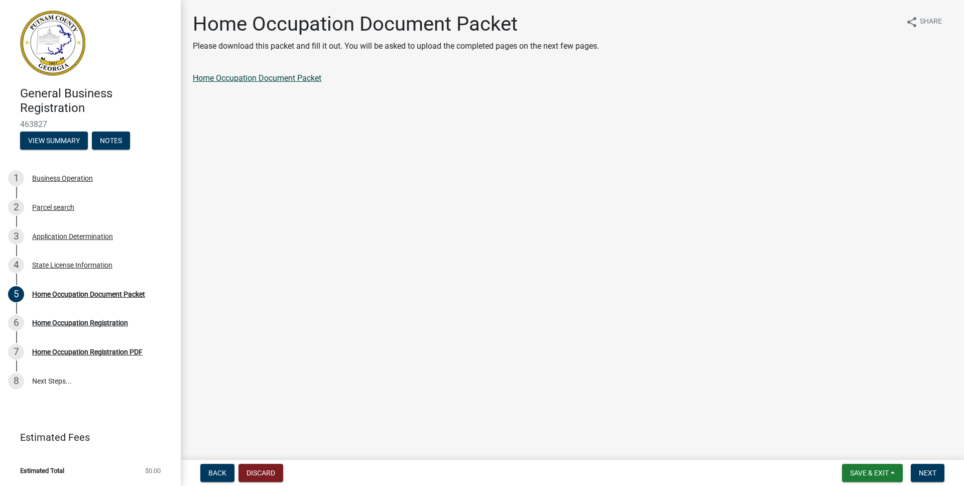
click at [247, 78] on link "Home Occupation Document Packet" at bounding box center [257, 78] width 128 height 10
click at [929, 474] on span "Next" at bounding box center [928, 473] width 18 height 8
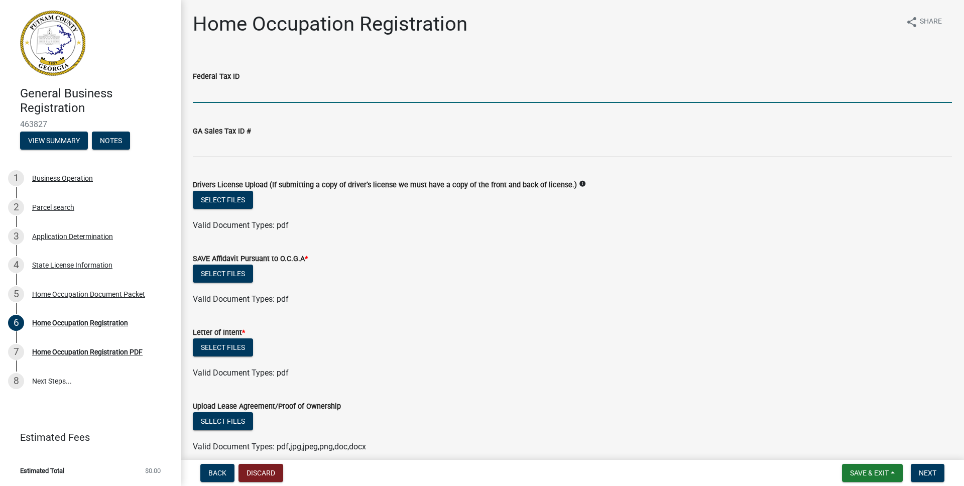
click at [253, 92] on input "Federal Tax ID" at bounding box center [572, 92] width 759 height 21
type input "47-2675370"
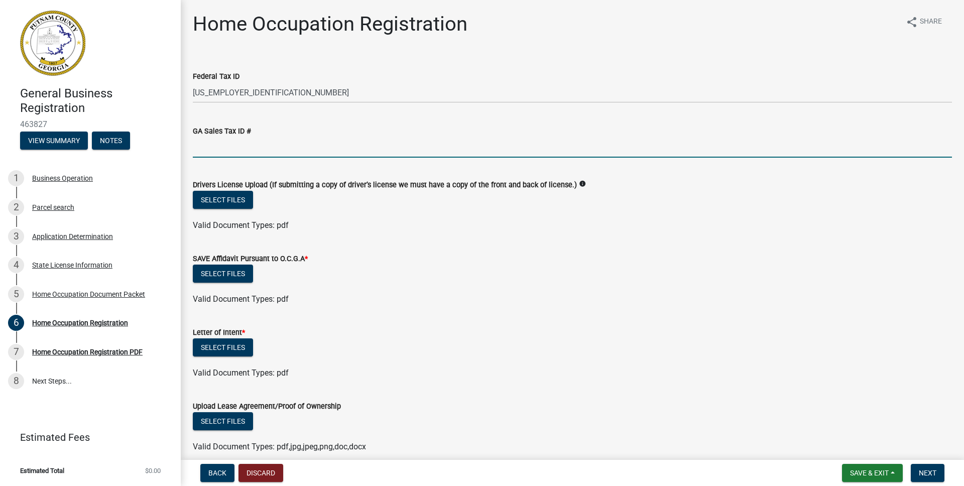
click at [232, 153] on input "text" at bounding box center [572, 147] width 759 height 21
type input "308441479"
click at [222, 199] on button "Select files" at bounding box center [223, 200] width 60 height 18
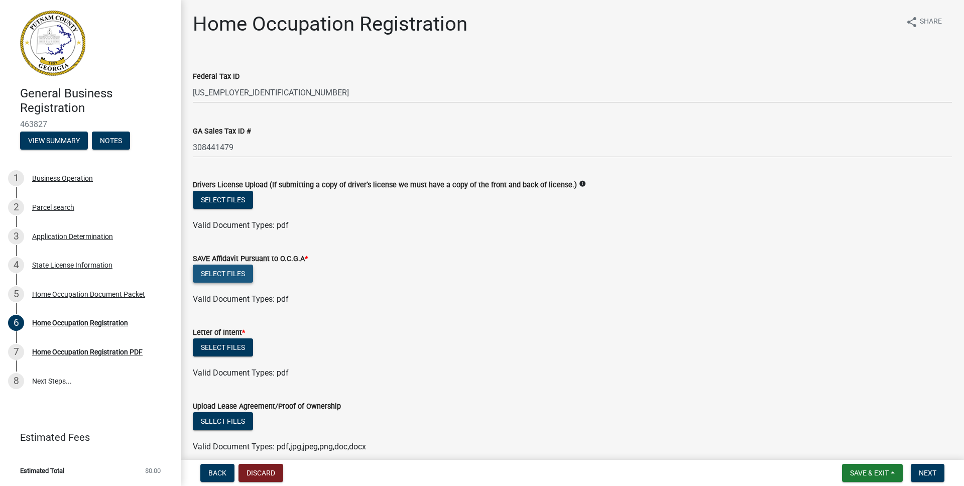
click at [228, 271] on button "Select files" at bounding box center [223, 274] width 60 height 18
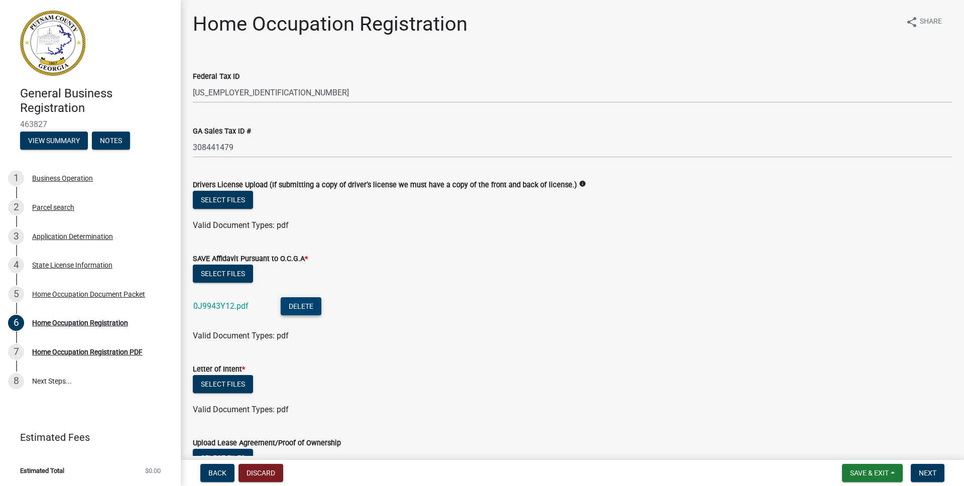
click at [306, 309] on button "Delete" at bounding box center [301, 306] width 41 height 18
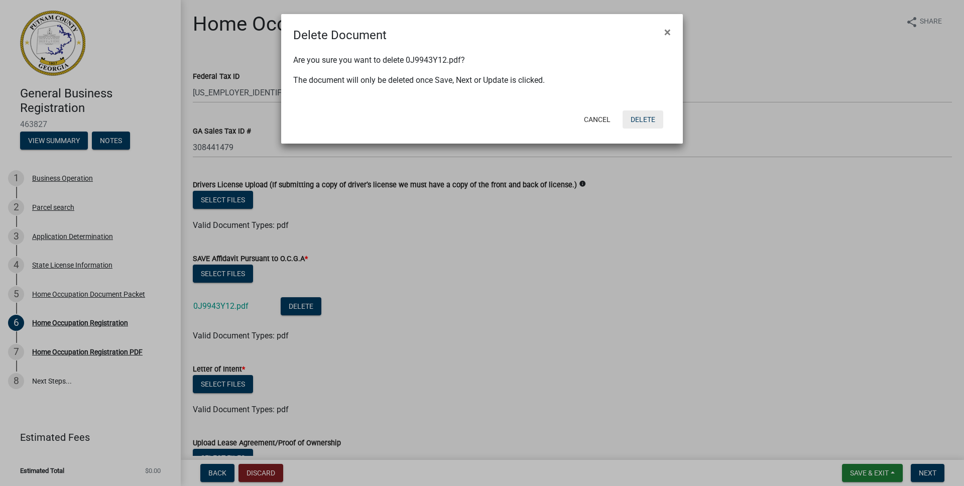
click at [637, 117] on button "Delete" at bounding box center [642, 119] width 41 height 18
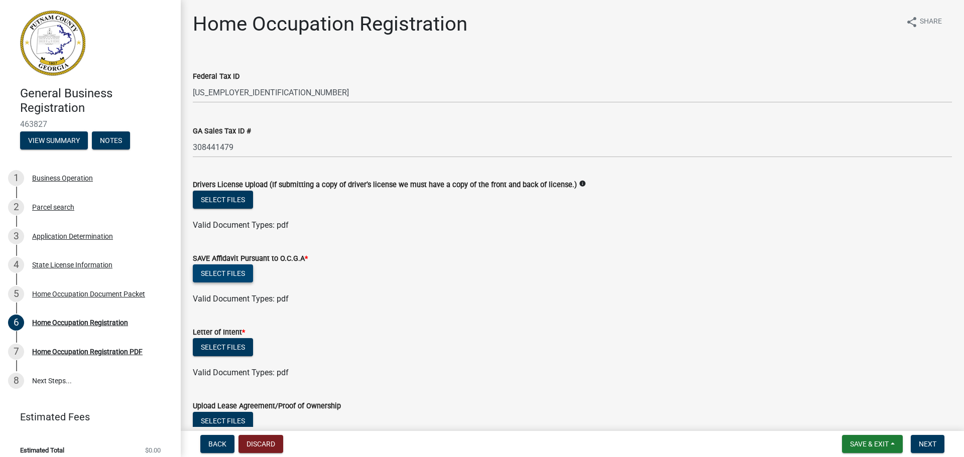
click at [219, 272] on button "Select files" at bounding box center [223, 274] width 60 height 18
click at [220, 271] on button "Select files" at bounding box center [223, 274] width 60 height 18
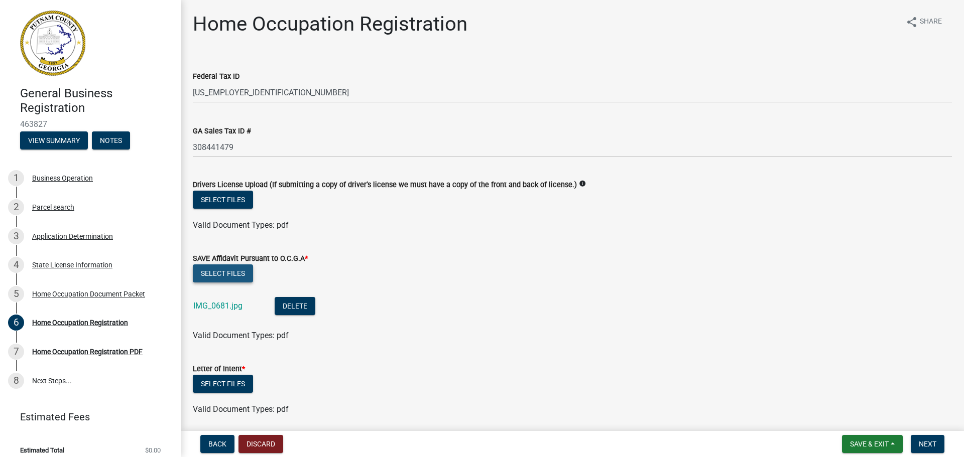
click at [221, 272] on button "Select files" at bounding box center [223, 274] width 60 height 18
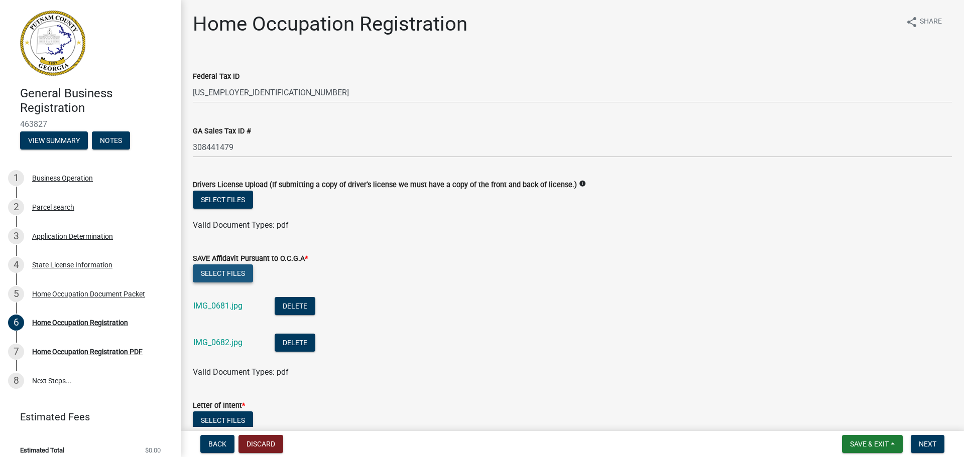
click at [223, 275] on button "Select files" at bounding box center [223, 274] width 60 height 18
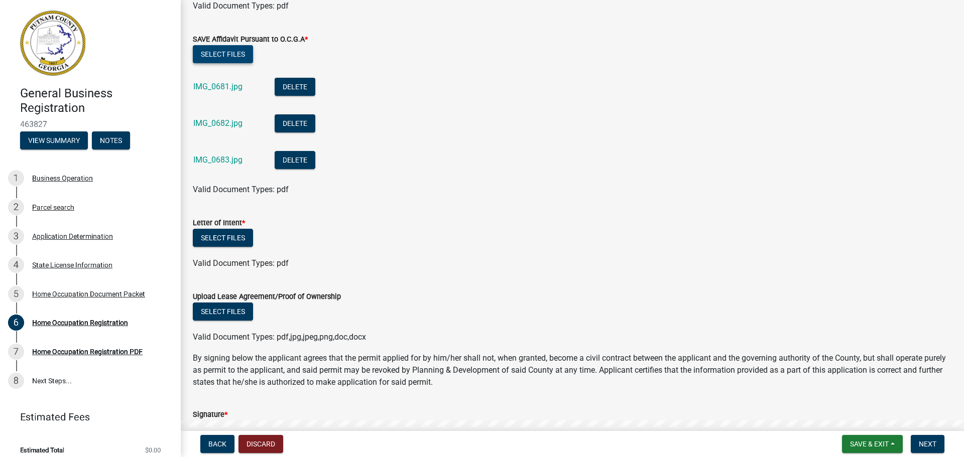
scroll to position [213, 0]
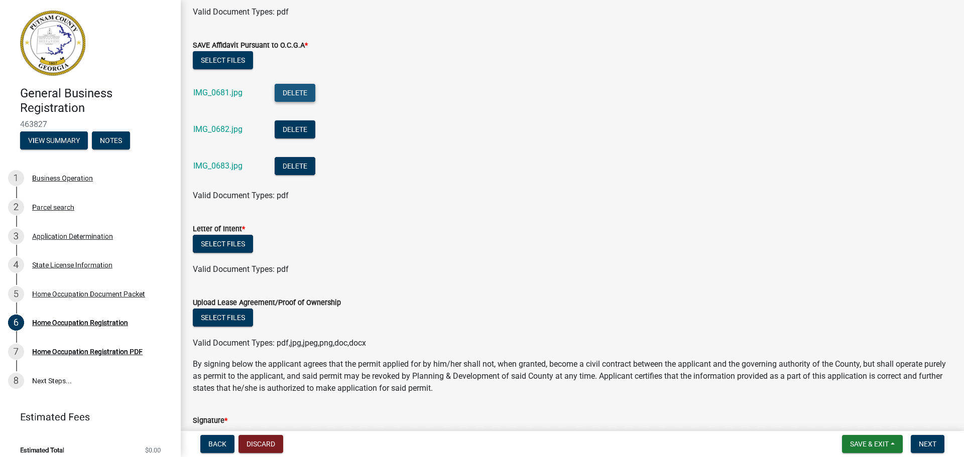
click at [297, 91] on button "Delete" at bounding box center [295, 93] width 41 height 18
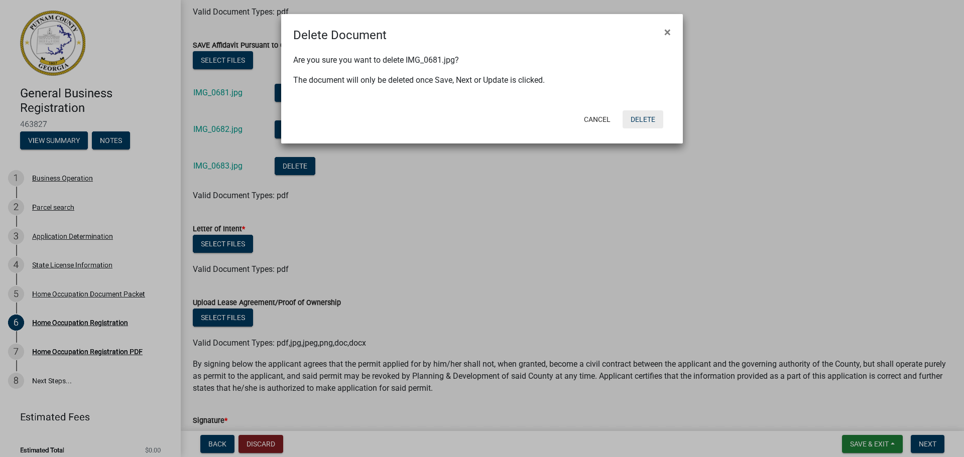
click at [639, 117] on button "Delete" at bounding box center [642, 119] width 41 height 18
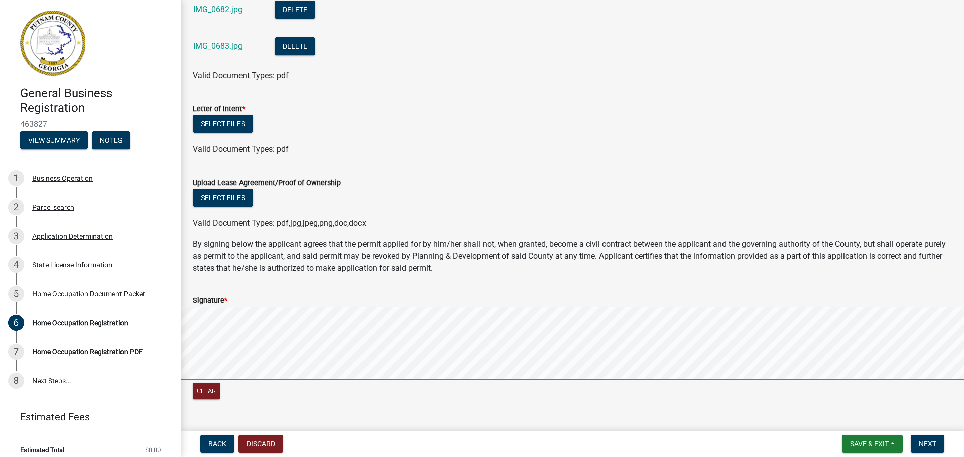
scroll to position [299, 0]
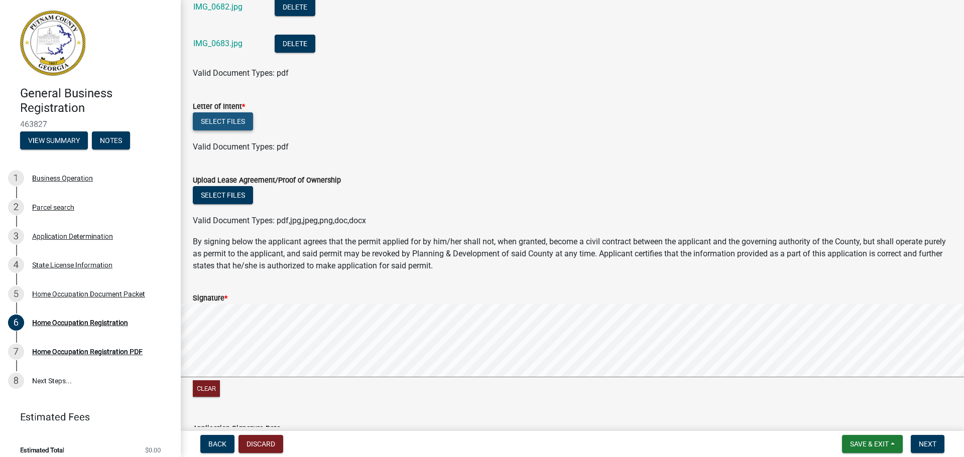
click at [217, 118] on button "Select files" at bounding box center [223, 121] width 60 height 18
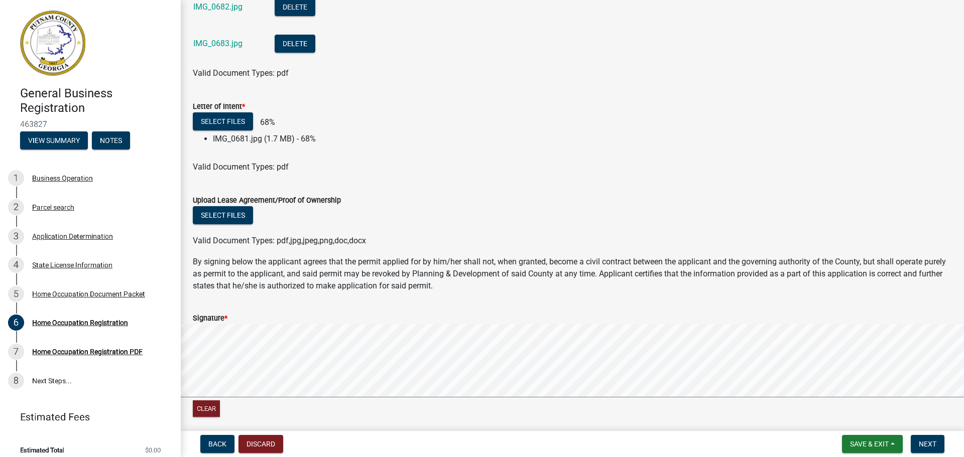
click at [254, 319] on div "Signature *" at bounding box center [572, 318] width 759 height 12
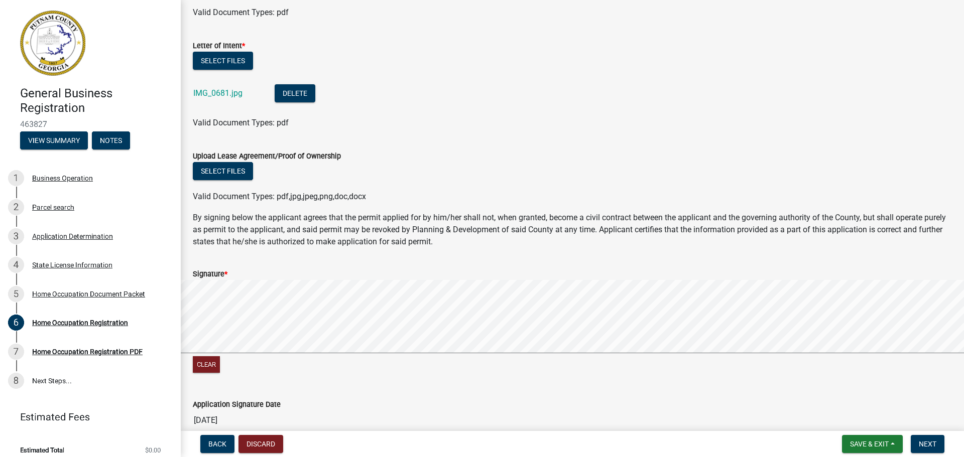
scroll to position [435, 0]
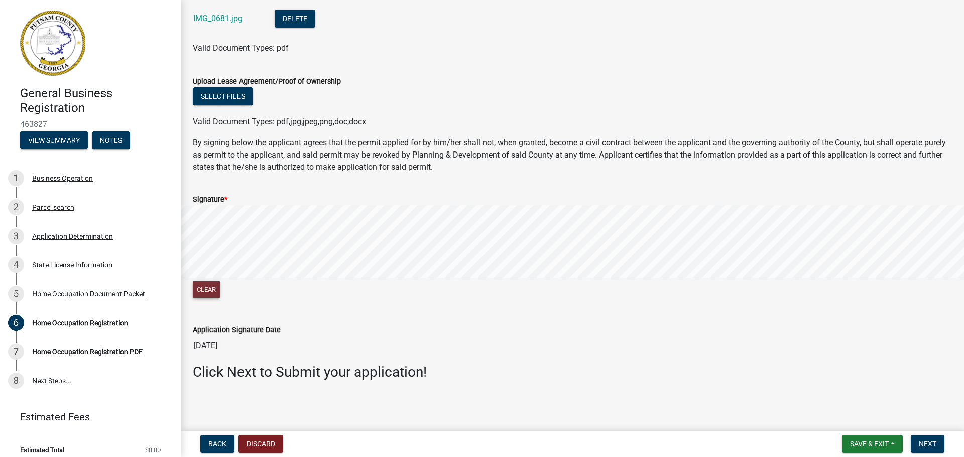
click at [207, 290] on button "Clear" at bounding box center [206, 290] width 27 height 17
click at [452, 250] on form "Signature * Clear" at bounding box center [572, 240] width 759 height 119
click at [200, 289] on button "Clear" at bounding box center [206, 290] width 27 height 17
click at [216, 284] on div "Clear" at bounding box center [572, 252] width 759 height 95
click at [929, 446] on span "Next" at bounding box center [928, 444] width 18 height 8
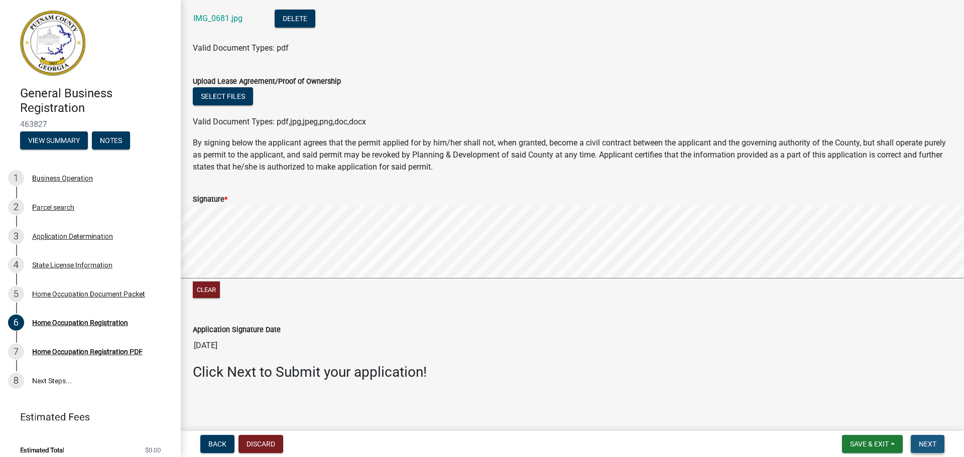
scroll to position [0, 0]
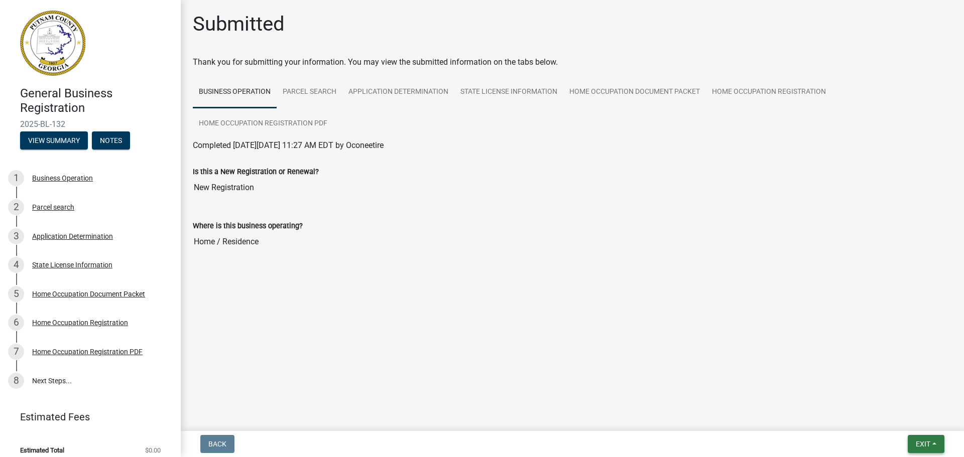
click at [928, 446] on span "Exit" at bounding box center [923, 444] width 15 height 8
click at [886, 418] on button "Save & Exit" at bounding box center [904, 418] width 80 height 24
